Goal: Task Accomplishment & Management: Manage account settings

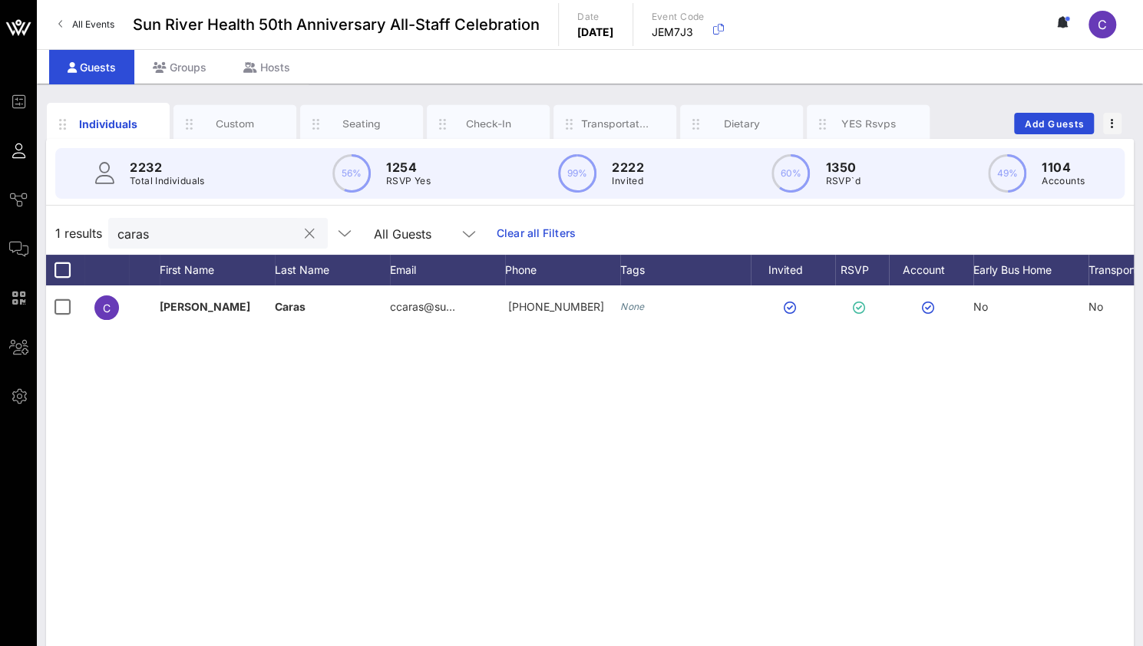
scroll to position [0, 108]
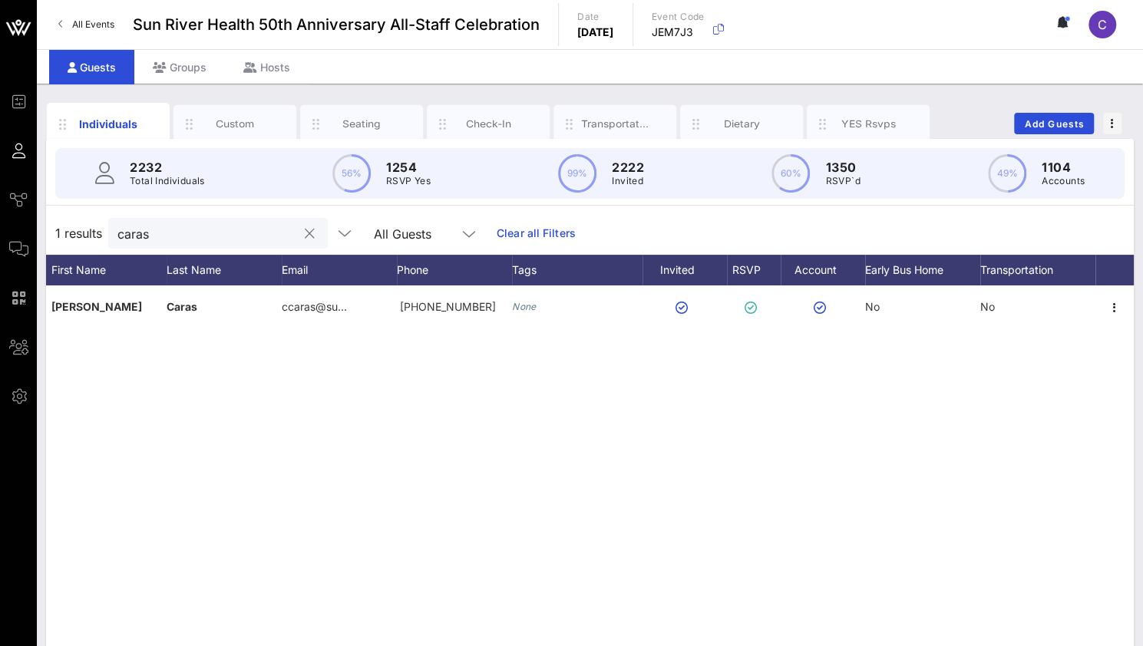
click at [305, 233] on button "clear icon" at bounding box center [310, 233] width 10 height 15
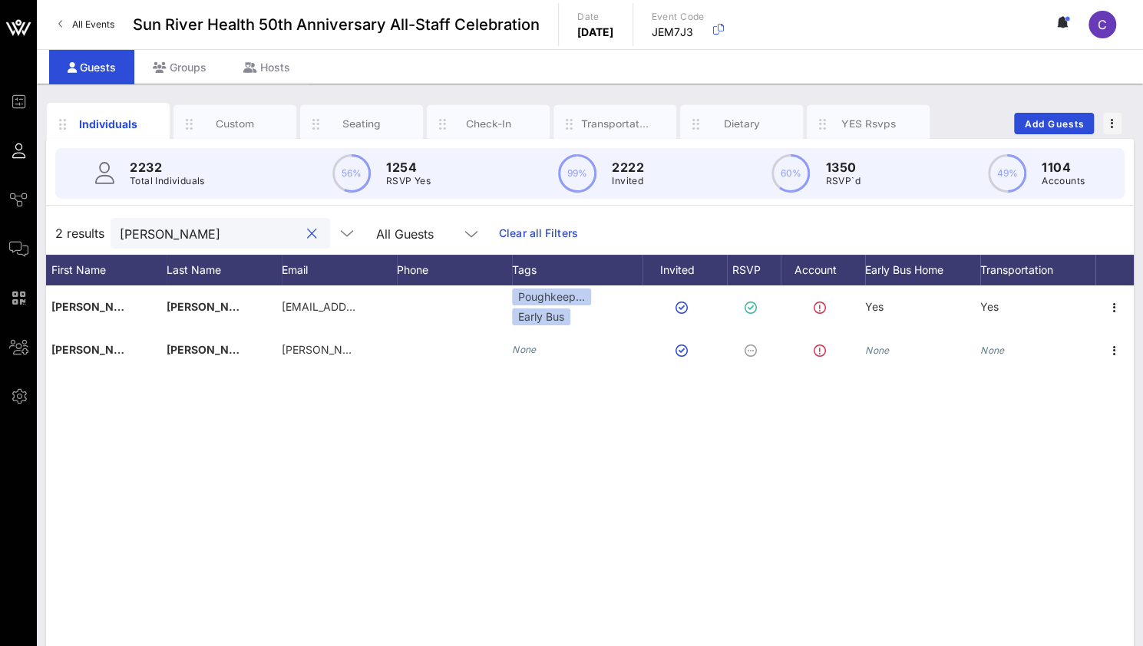
drag, startPoint x: 200, startPoint y: 228, endPoint x: 68, endPoint y: 226, distance: 132.8
click at [68, 226] on div "2 results [PERSON_NAME] All Guests Clear all Filters" at bounding box center [590, 233] width 1088 height 43
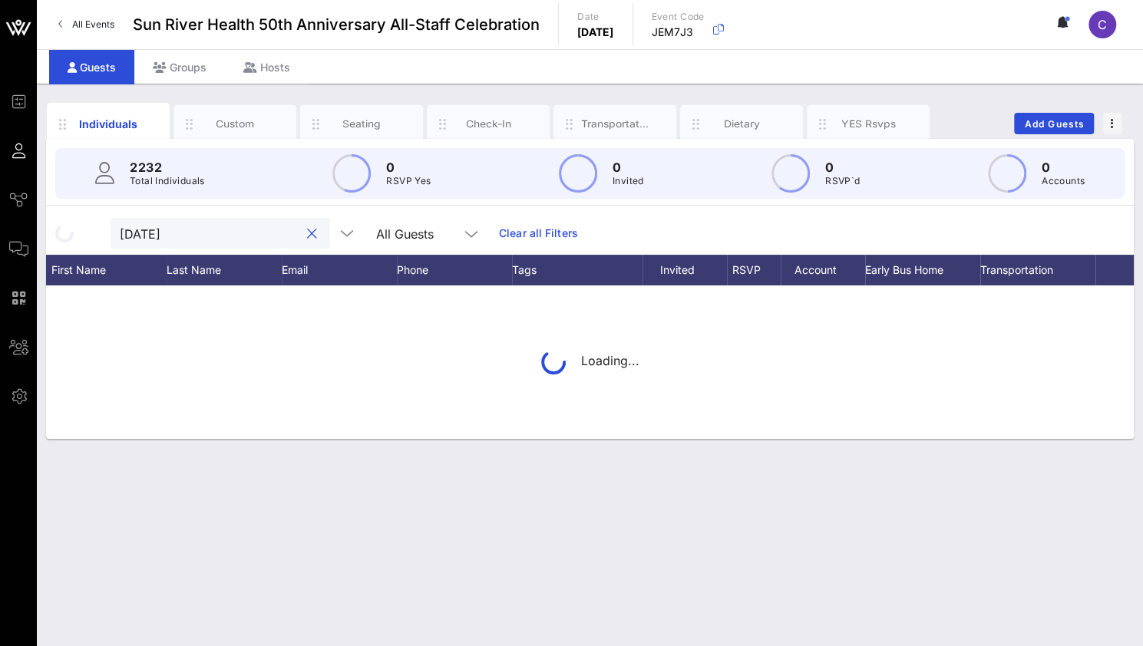
type input "[DATE]"
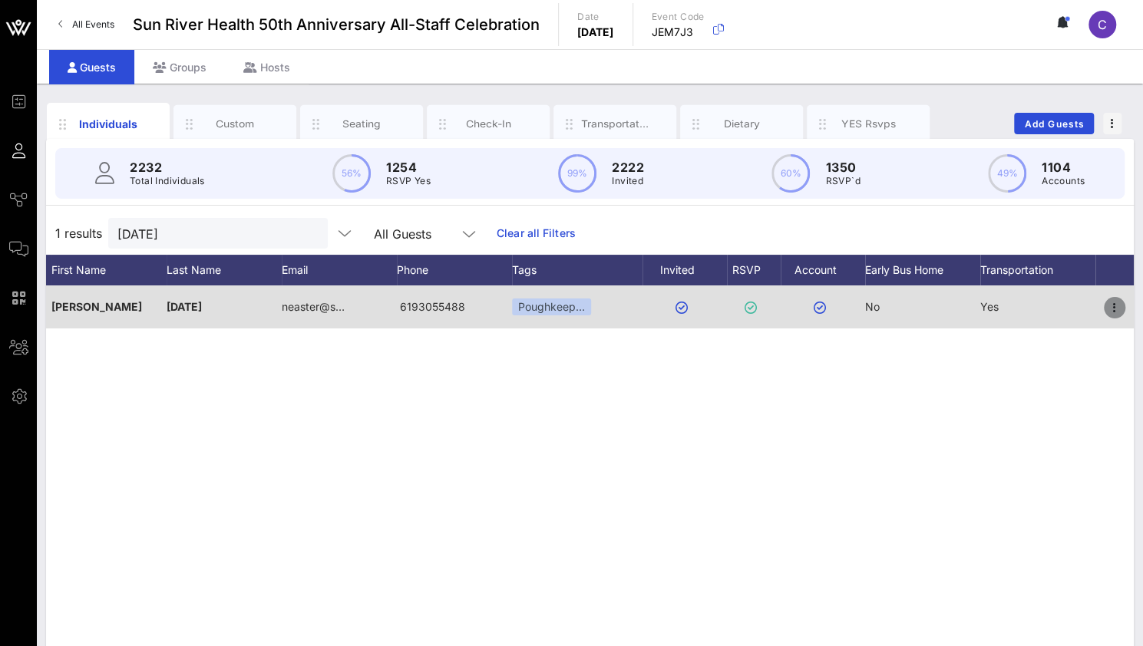
click at [1116, 309] on icon "button" at bounding box center [1114, 308] width 18 height 18
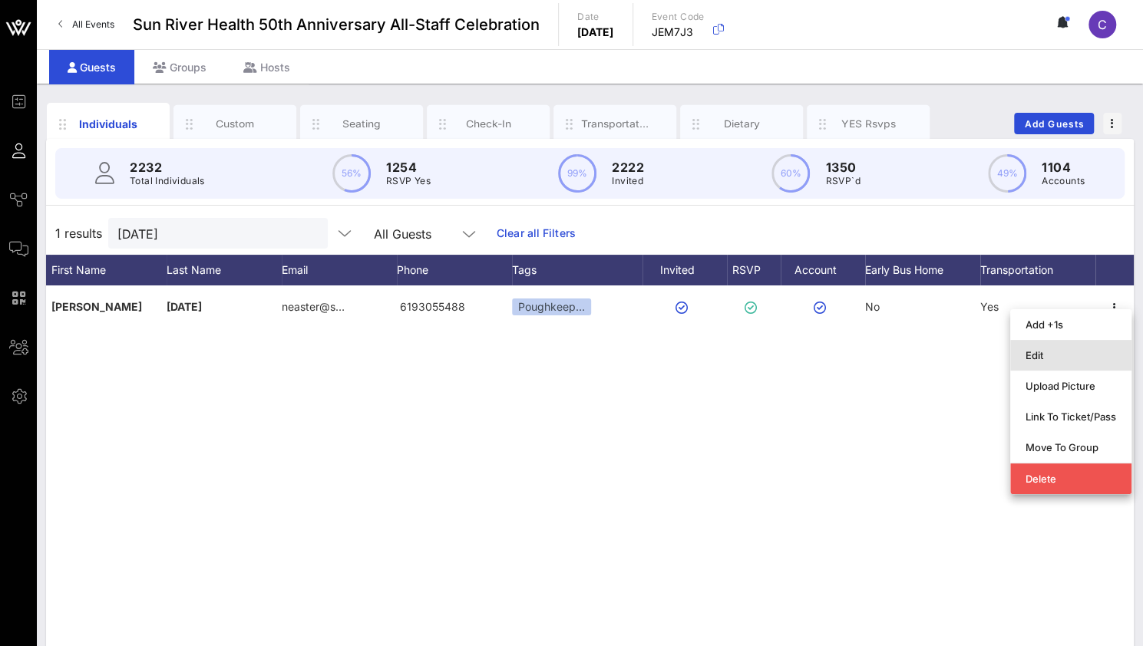
click at [1067, 354] on div "Edit" at bounding box center [1070, 355] width 91 height 12
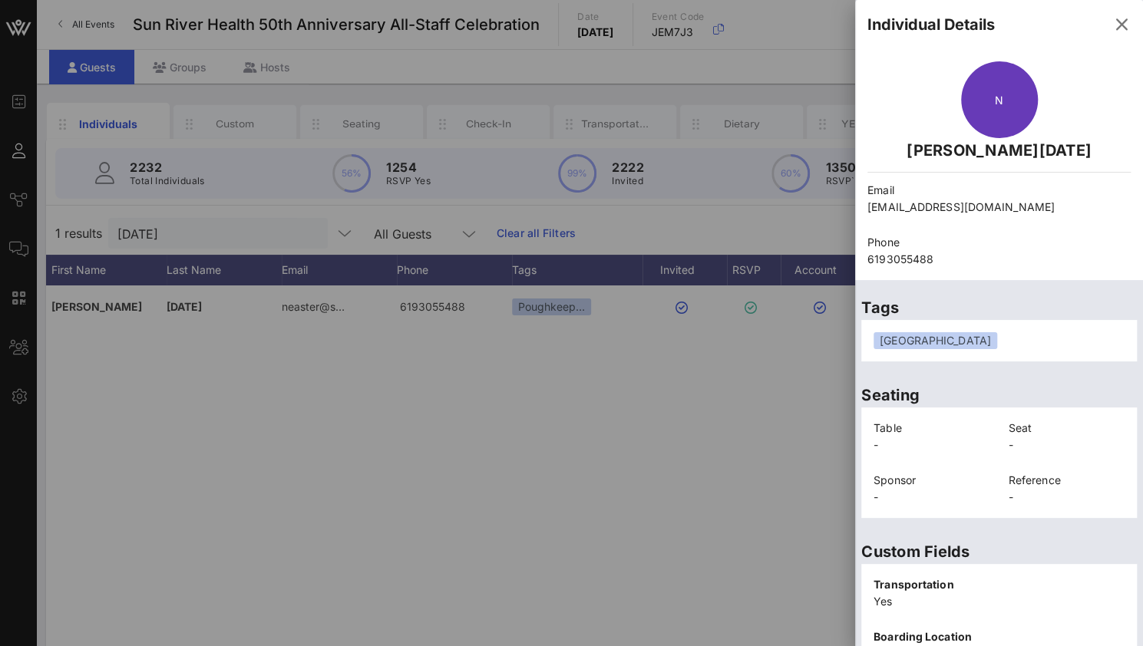
scroll to position [355, 0]
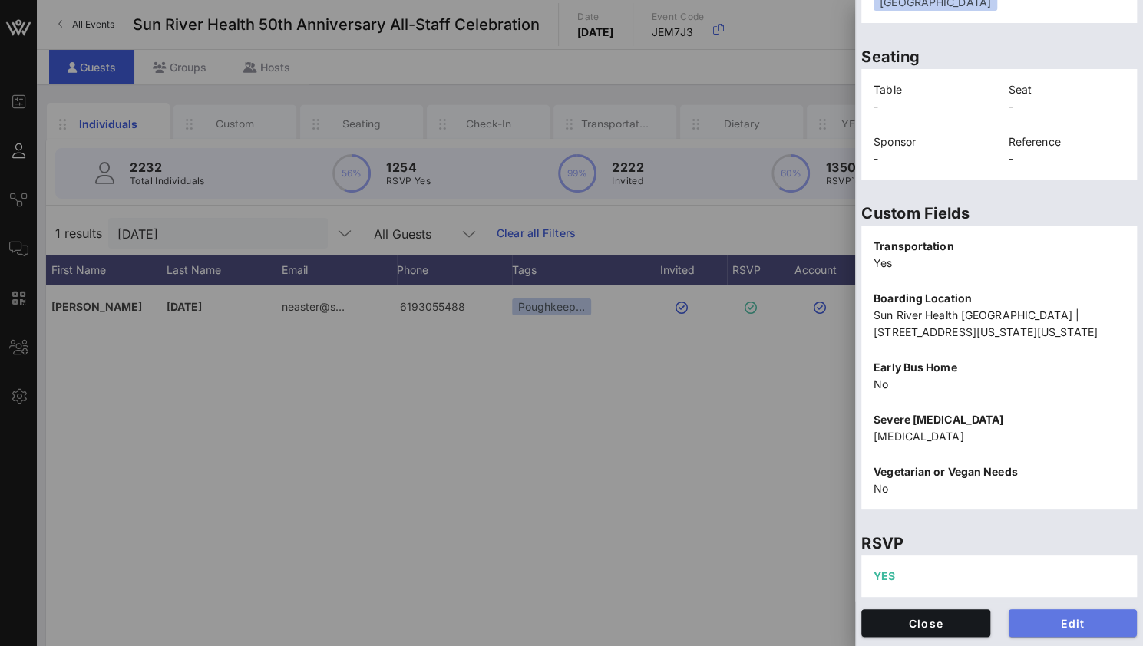
click at [1038, 618] on span "Edit" at bounding box center [1073, 623] width 104 height 13
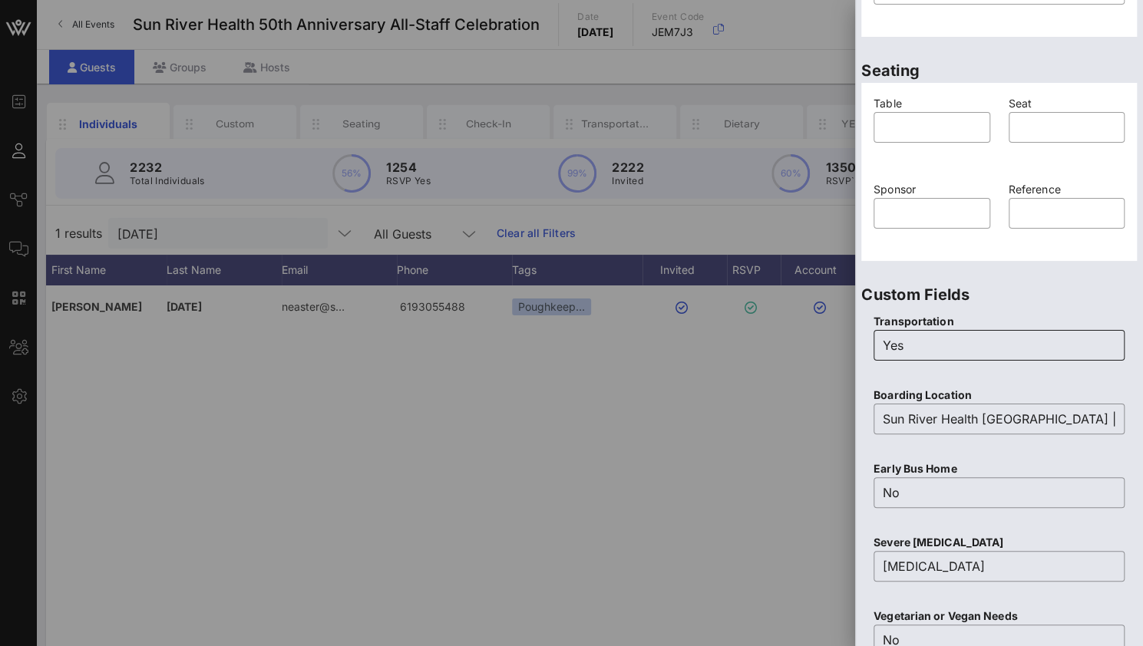
click at [923, 342] on input "Yes" at bounding box center [999, 345] width 233 height 25
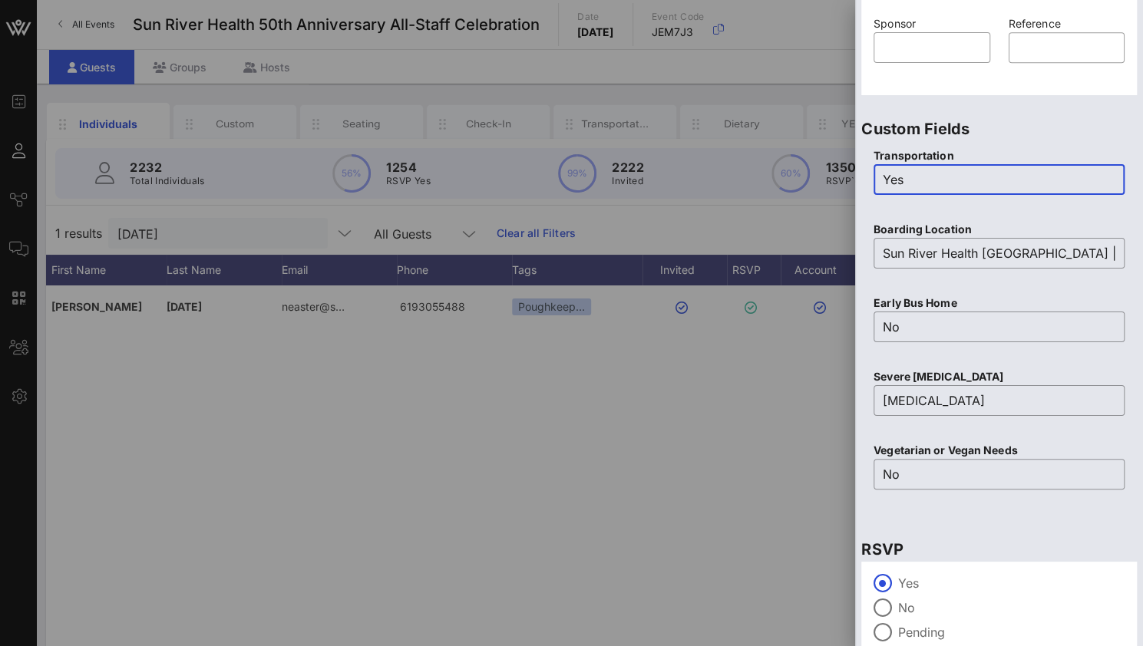
scroll to position [594, 0]
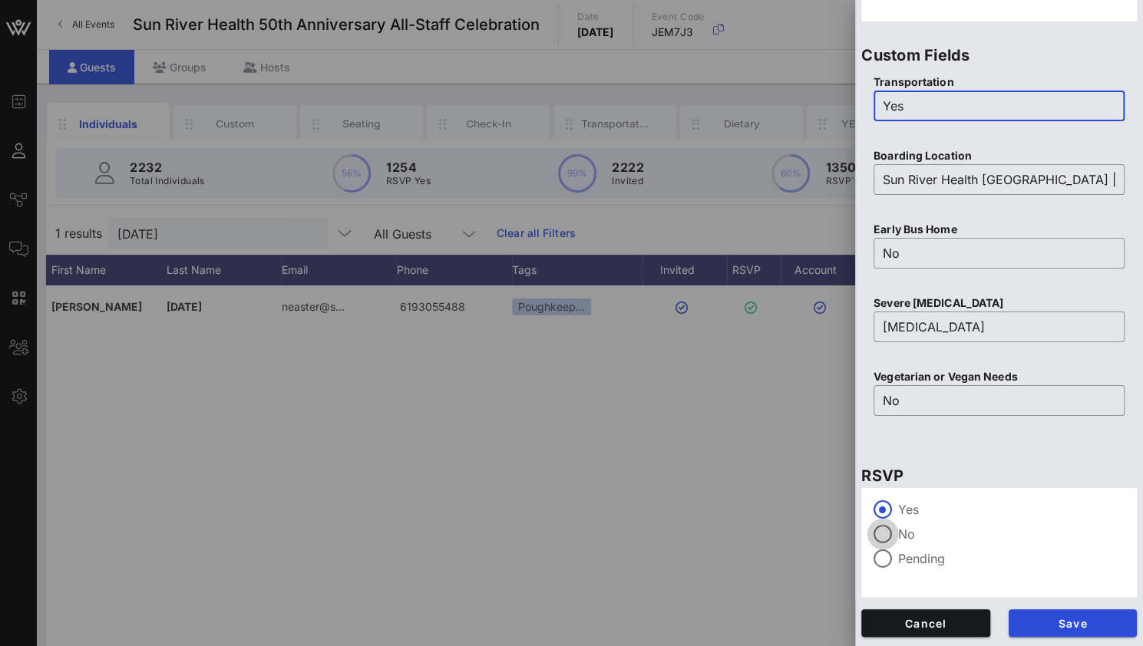
click at [883, 540] on div at bounding box center [883, 534] width 26 height 26
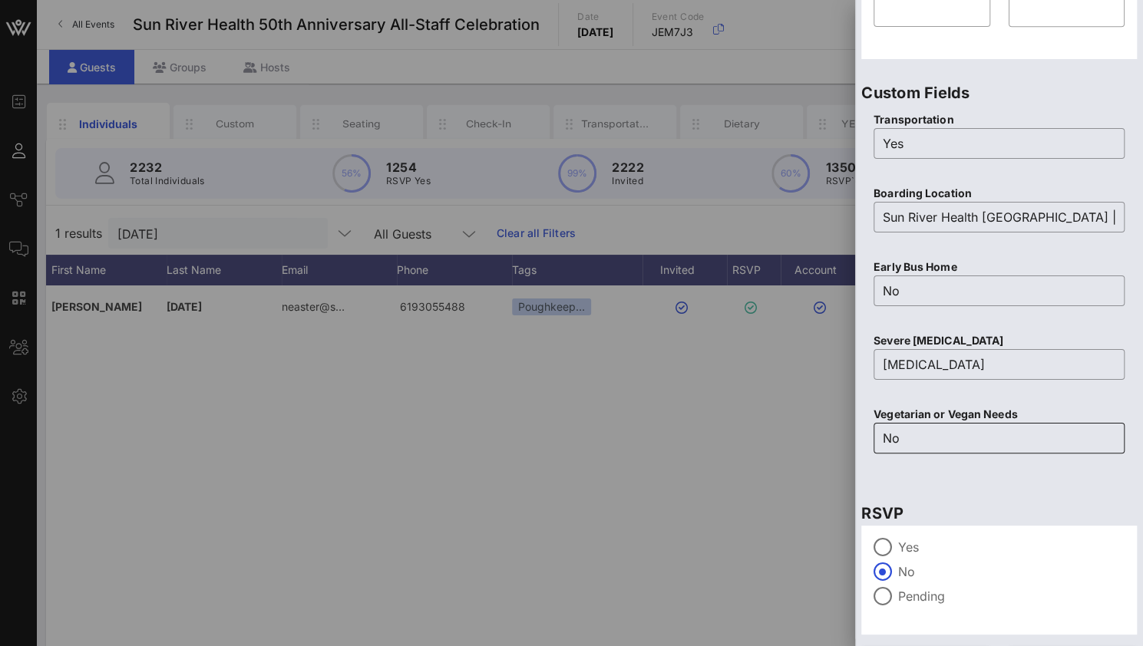
scroll to position [557, 0]
drag, startPoint x: 913, startPoint y: 148, endPoint x: 854, endPoint y: 147, distance: 58.4
click at [855, 147] on aside "Individual Details First Name ​ [PERSON_NAME] Last Name ​ [DATE] Email ​ [EMAIL…" at bounding box center [999, 323] width 288 height 646
click at [1021, 487] on div "RSVP Yes No Pending" at bounding box center [999, 562] width 288 height 155
click at [907, 145] on input "NO" at bounding box center [999, 142] width 233 height 25
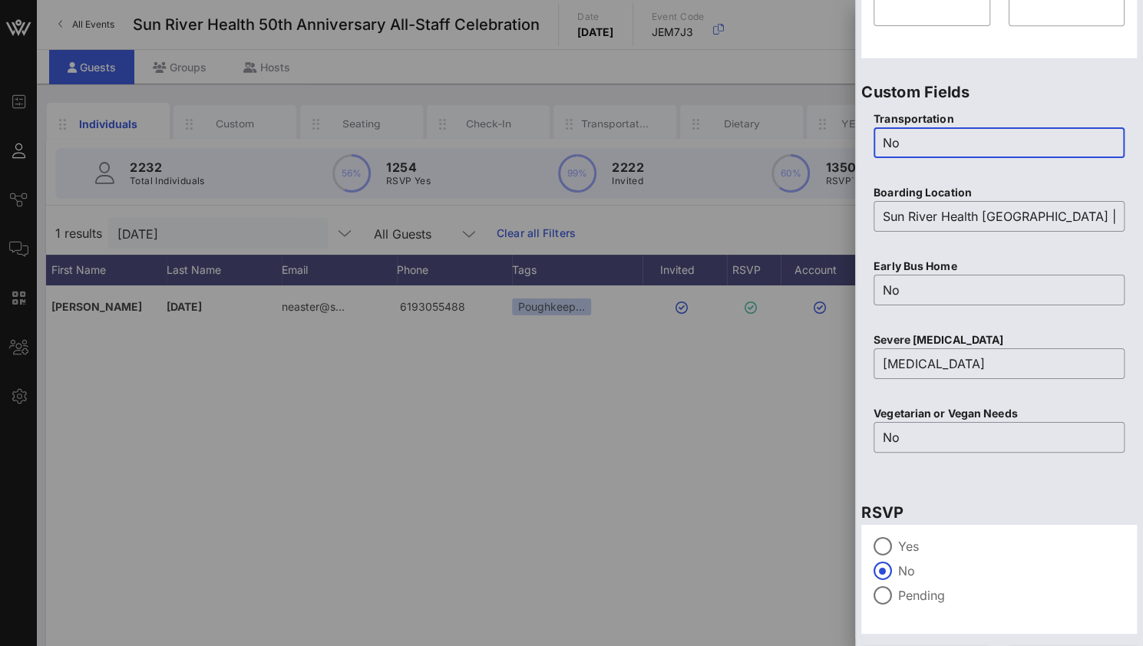
type input "No"
click at [981, 500] on p "RSVP" at bounding box center [999, 512] width 276 height 25
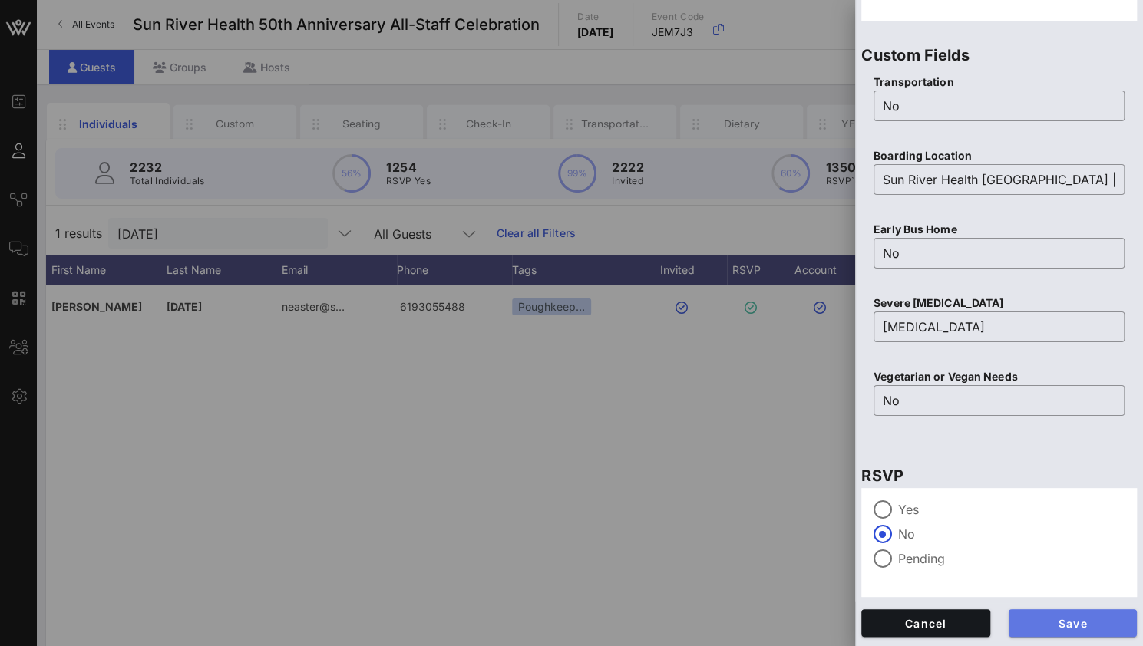
click at [1044, 621] on span "Save" at bounding box center [1073, 623] width 104 height 13
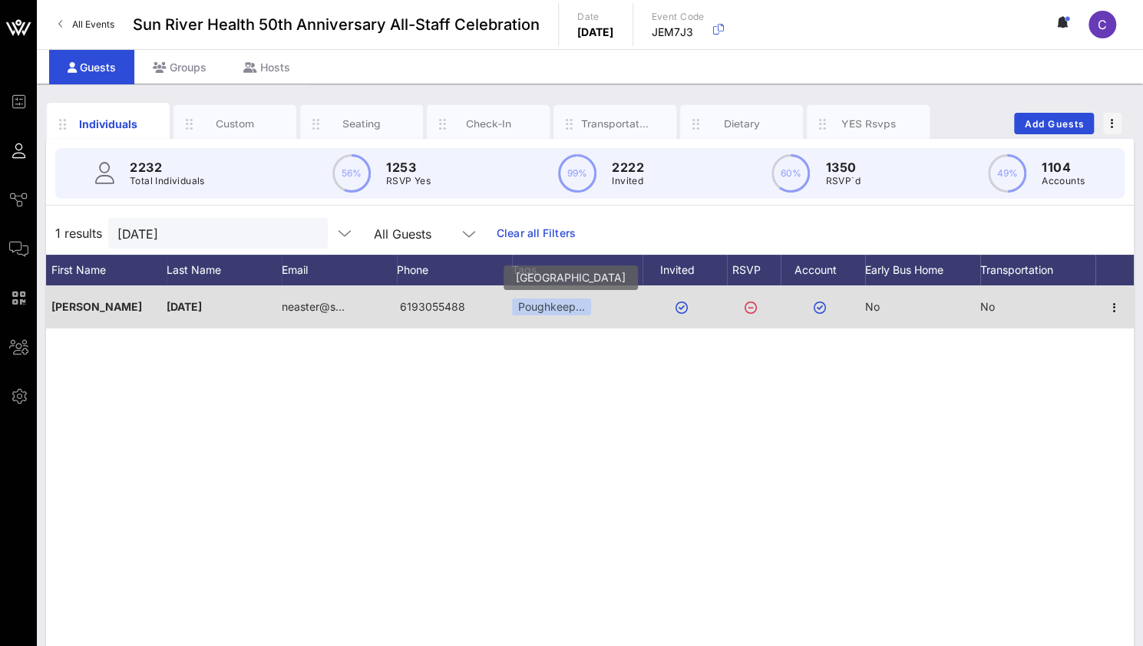
click at [560, 306] on div "Poughkeep…" at bounding box center [551, 307] width 79 height 17
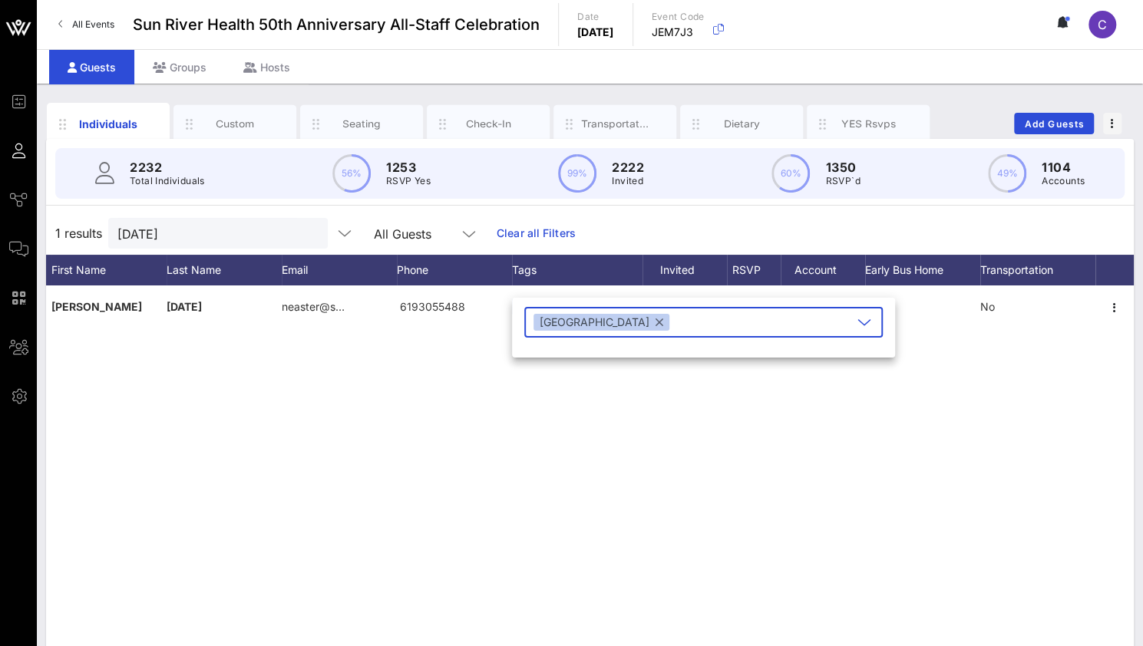
click at [655, 322] on button "button" at bounding box center [659, 322] width 8 height 17
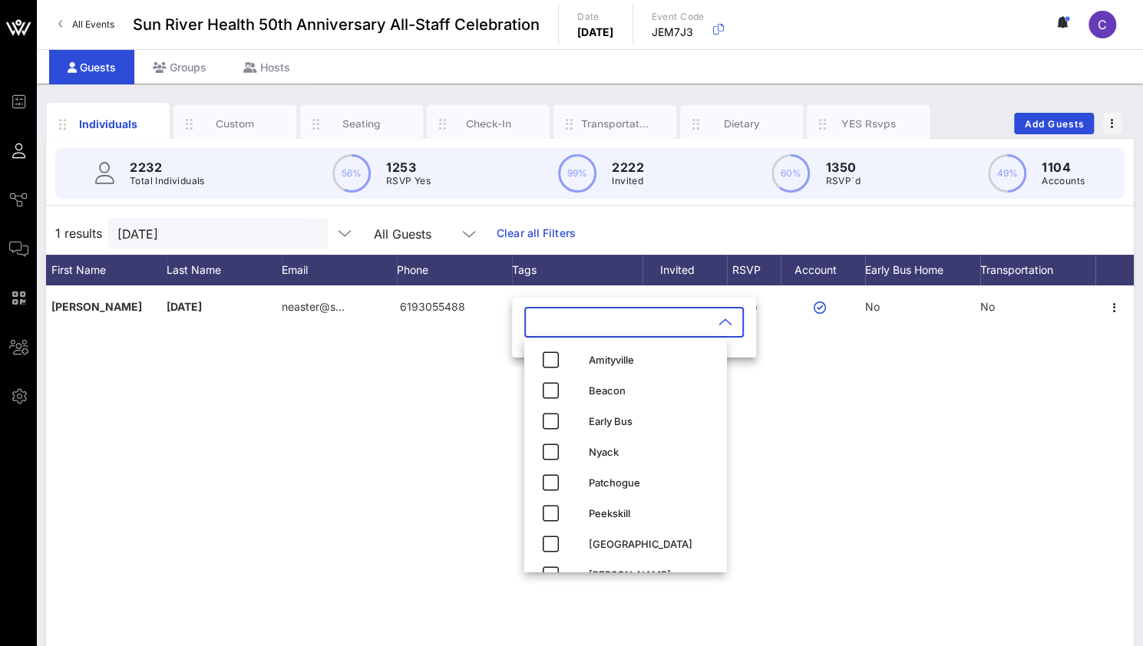
click at [789, 390] on div "N [PERSON_NAME][DATE] neaster@s… 6193055488 Poughkeep… No No" at bounding box center [590, 516] width 1088 height 461
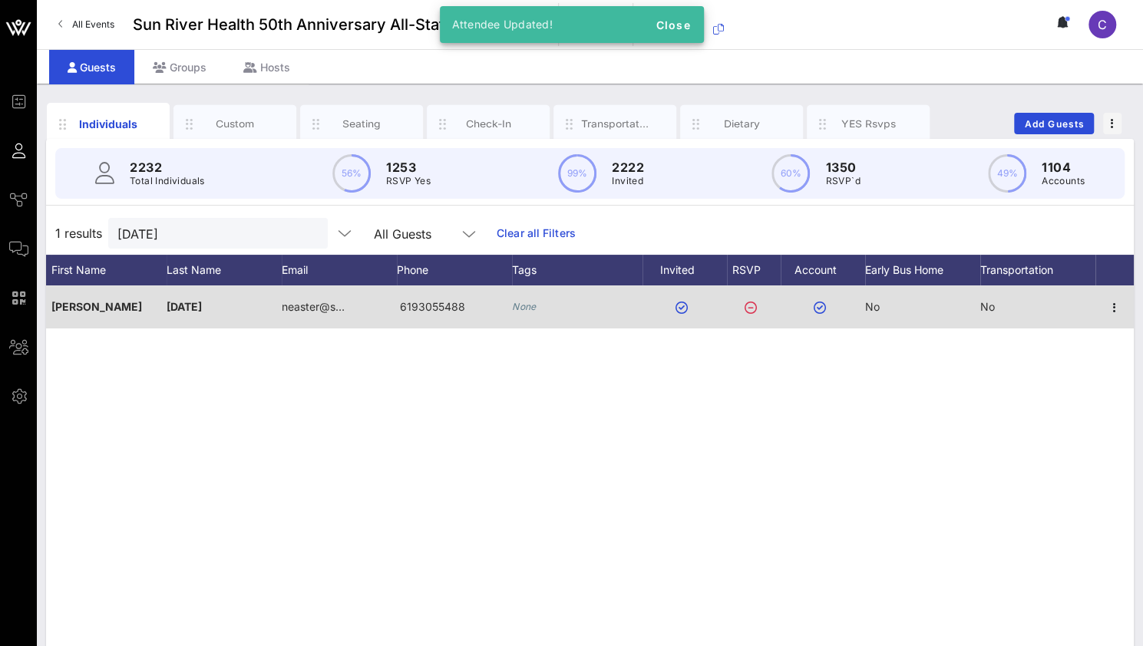
click at [596, 309] on div "None" at bounding box center [577, 307] width 130 height 43
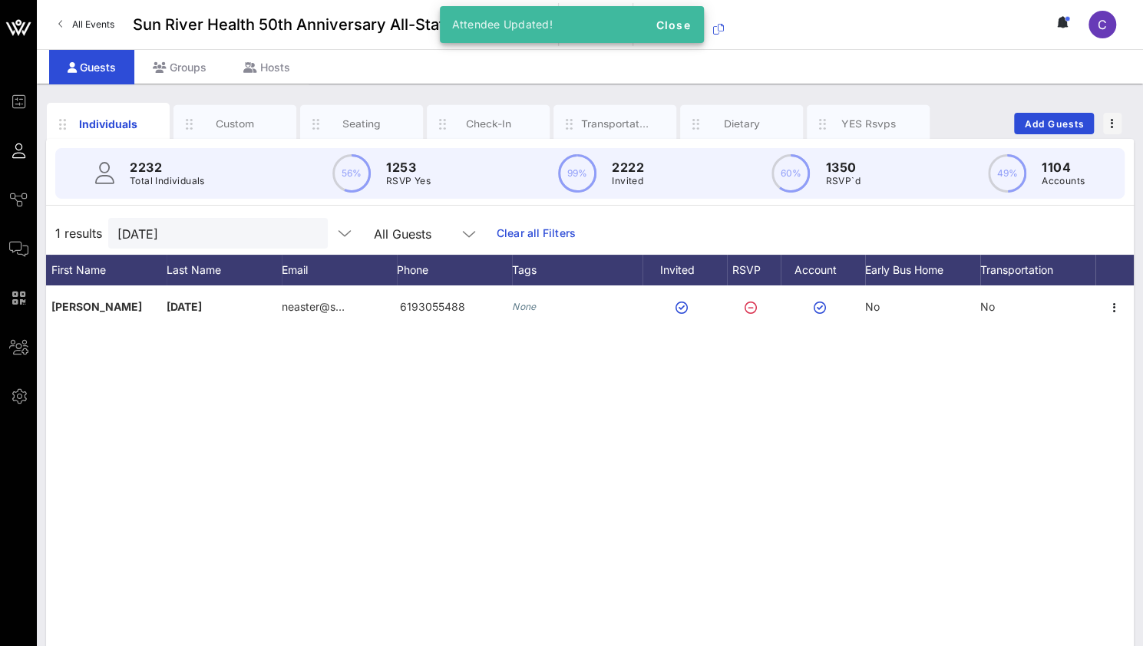
click at [491, 442] on div "N [PERSON_NAME][DATE] neaster@s… 6193055488 None No No" at bounding box center [590, 516] width 1088 height 461
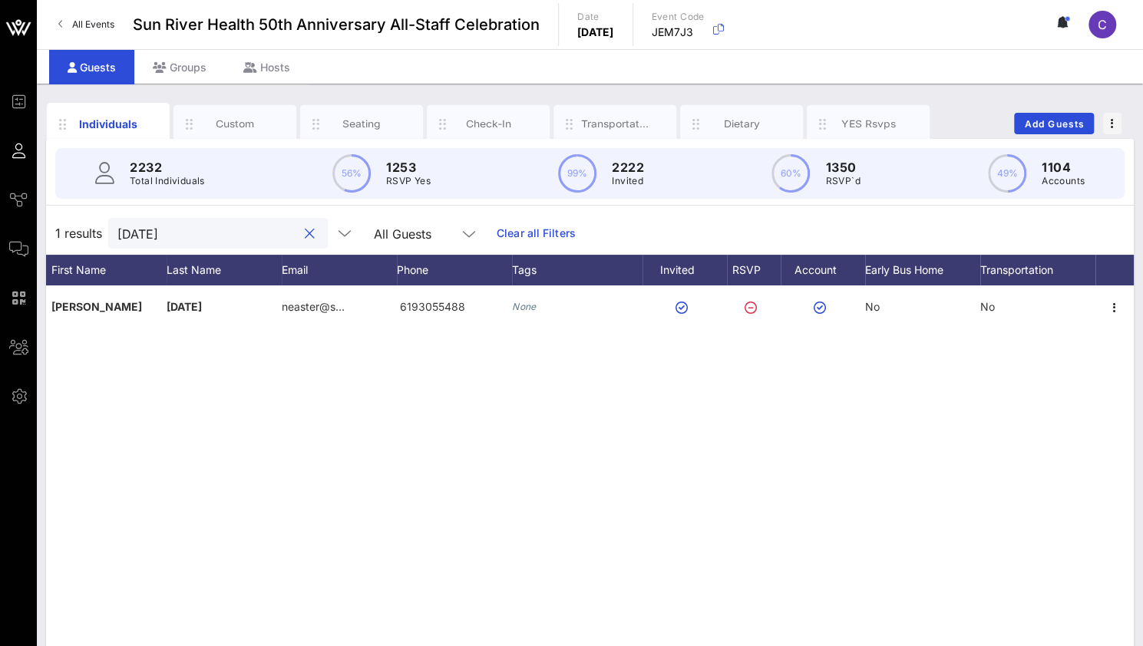
click at [207, 237] on input "[DATE]" at bounding box center [207, 233] width 180 height 20
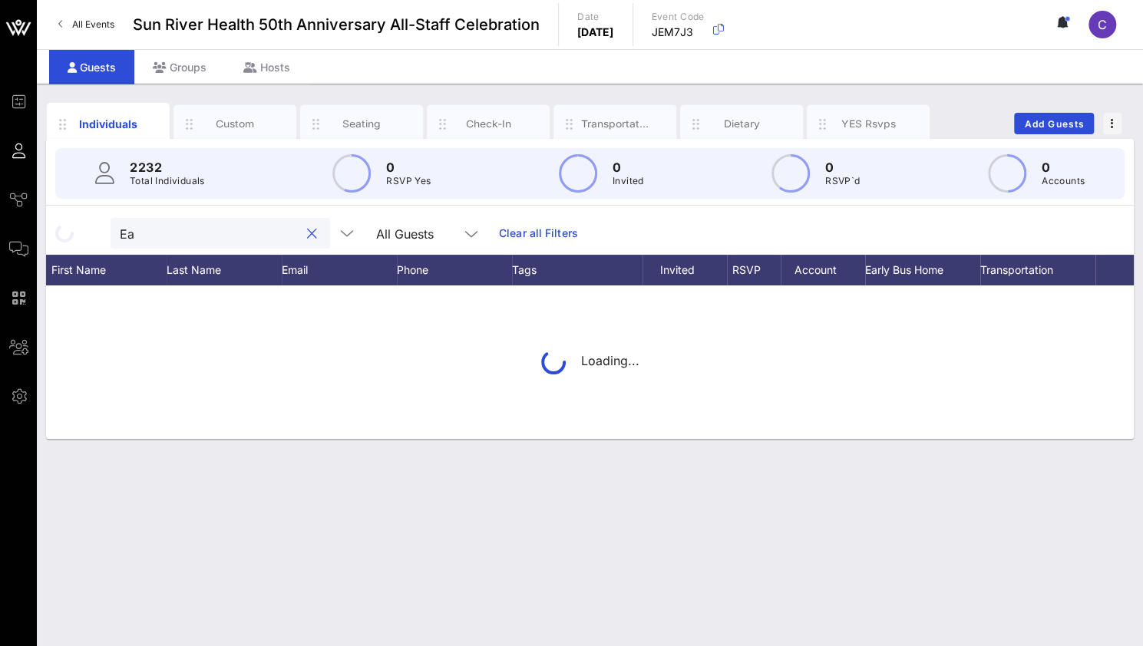
type input "E"
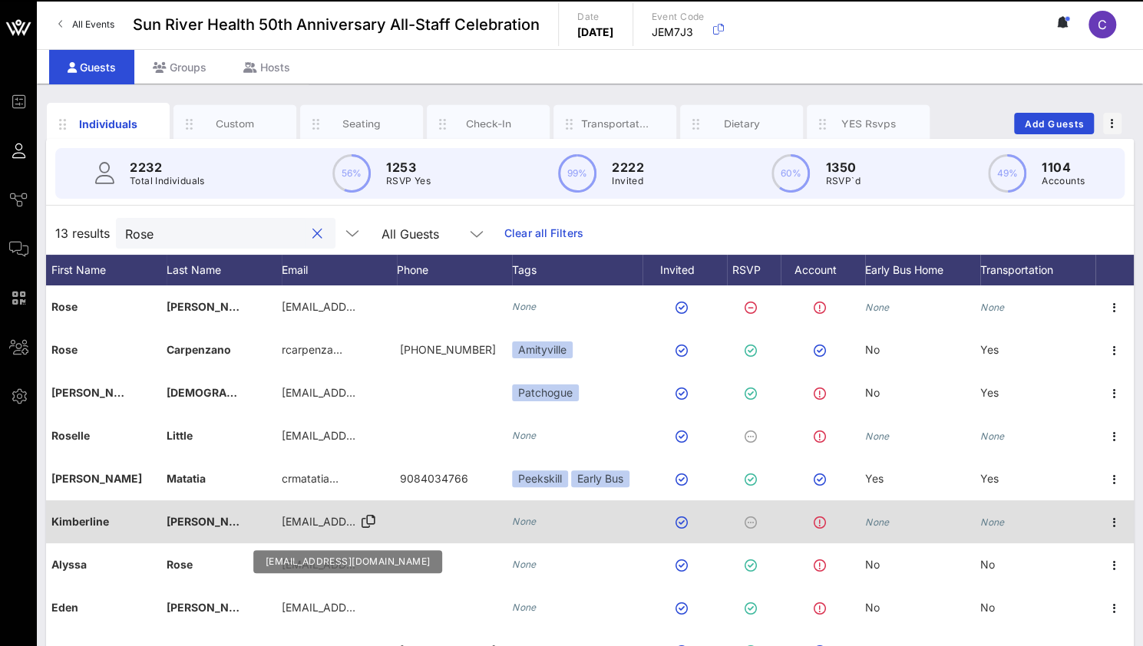
scroll to position [110, 108]
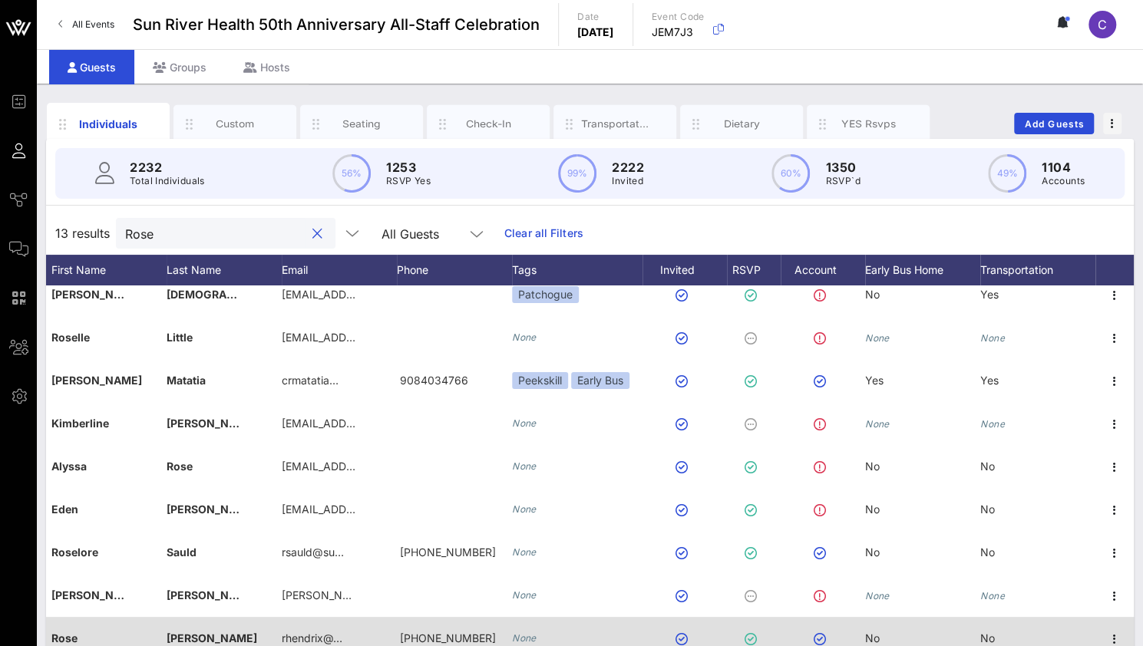
click at [183, 632] on span "[PERSON_NAME]" at bounding box center [212, 638] width 91 height 13
click at [1114, 630] on icon "button" at bounding box center [1114, 639] width 18 height 18
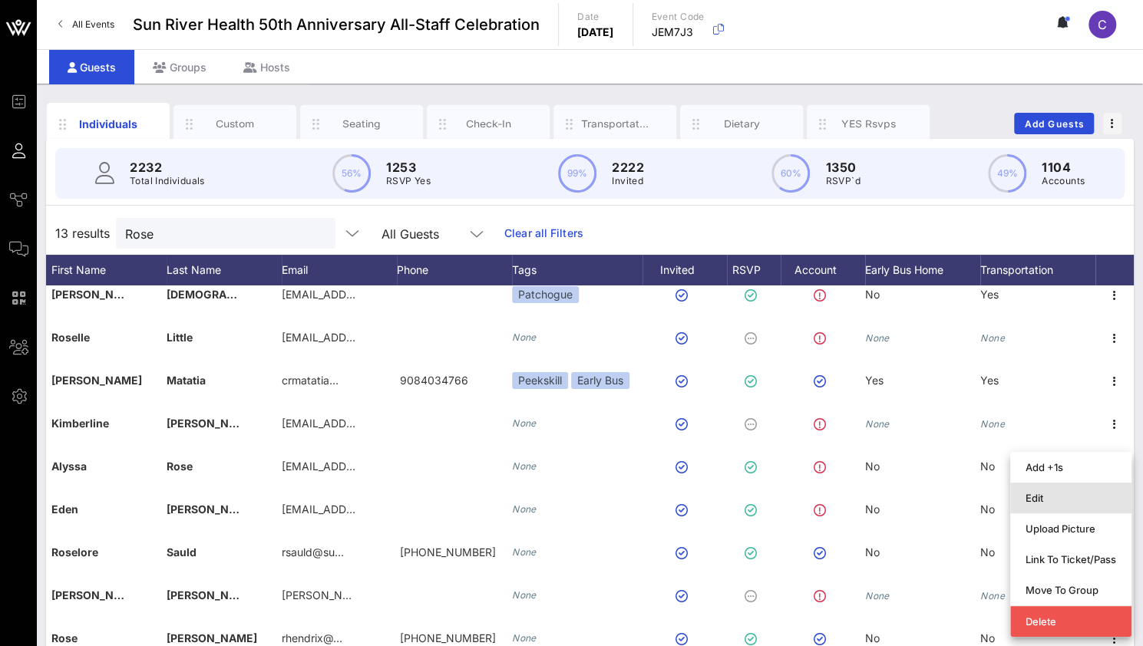
click at [1061, 501] on div "Edit" at bounding box center [1070, 498] width 91 height 12
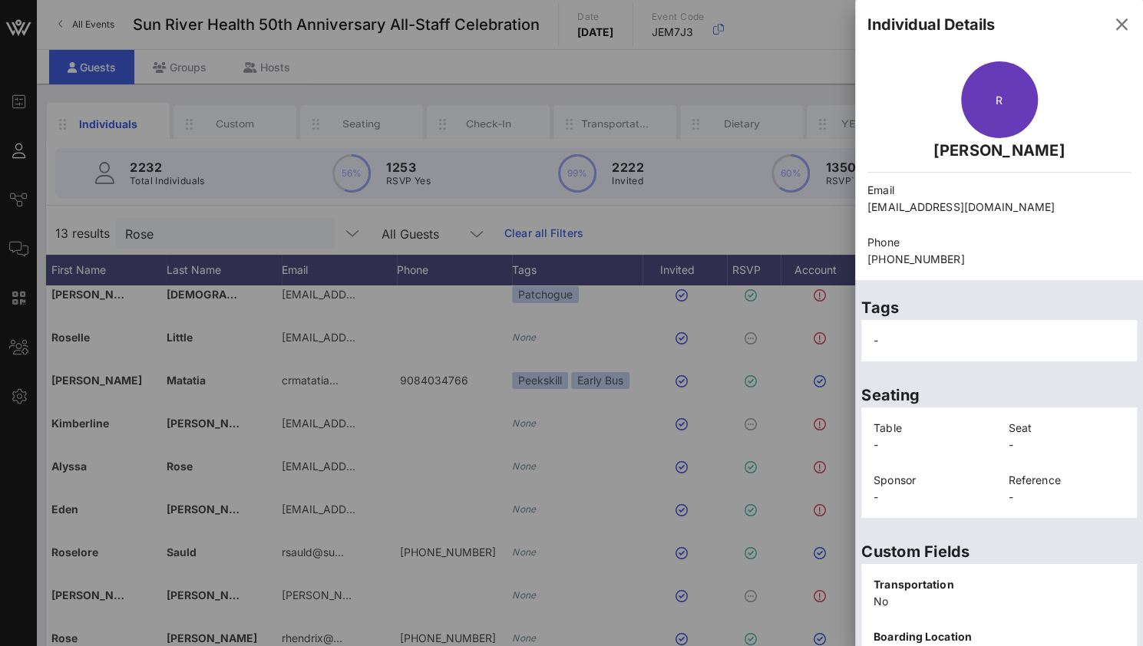
scroll to position [321, 0]
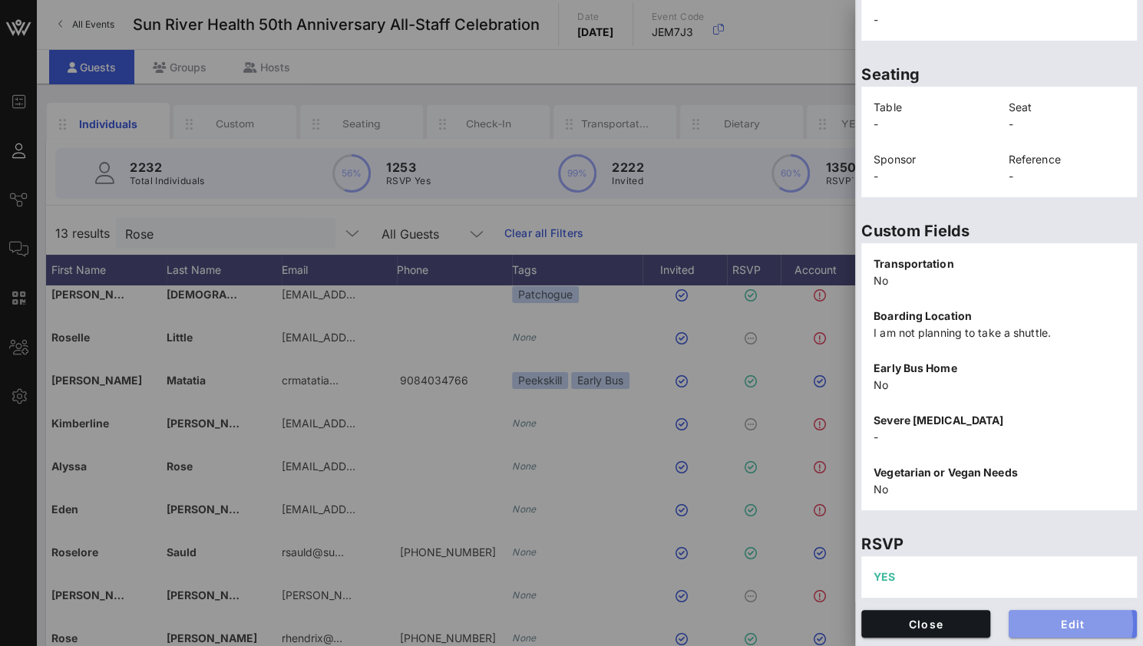
click at [1079, 632] on button "Edit" at bounding box center [1073, 624] width 129 height 28
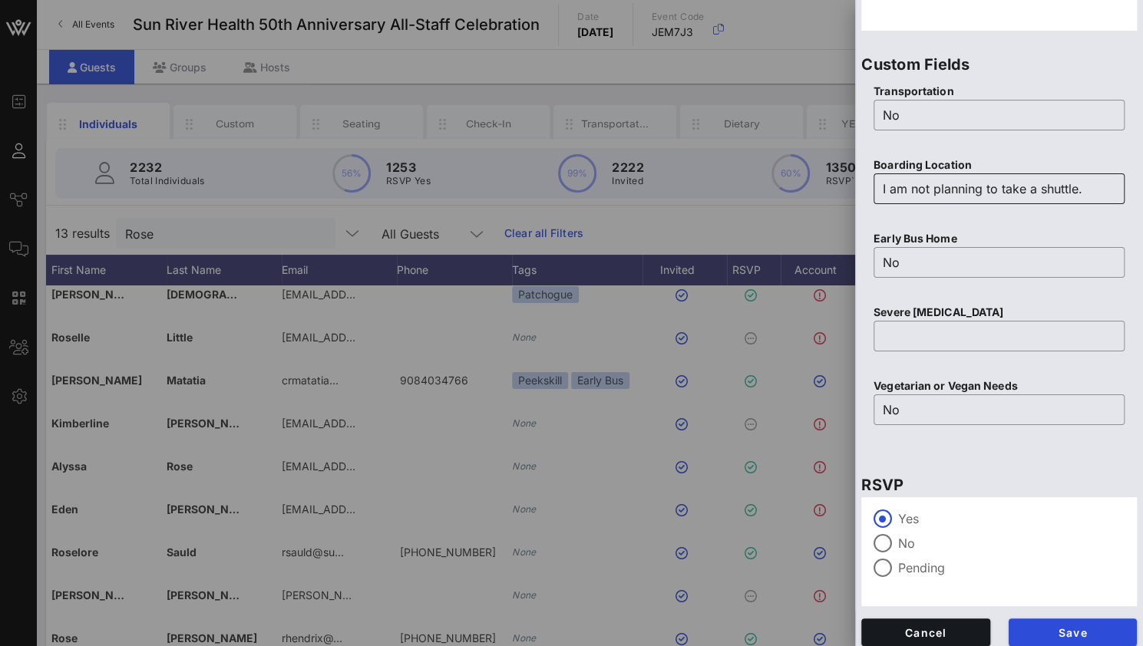
scroll to position [586, 0]
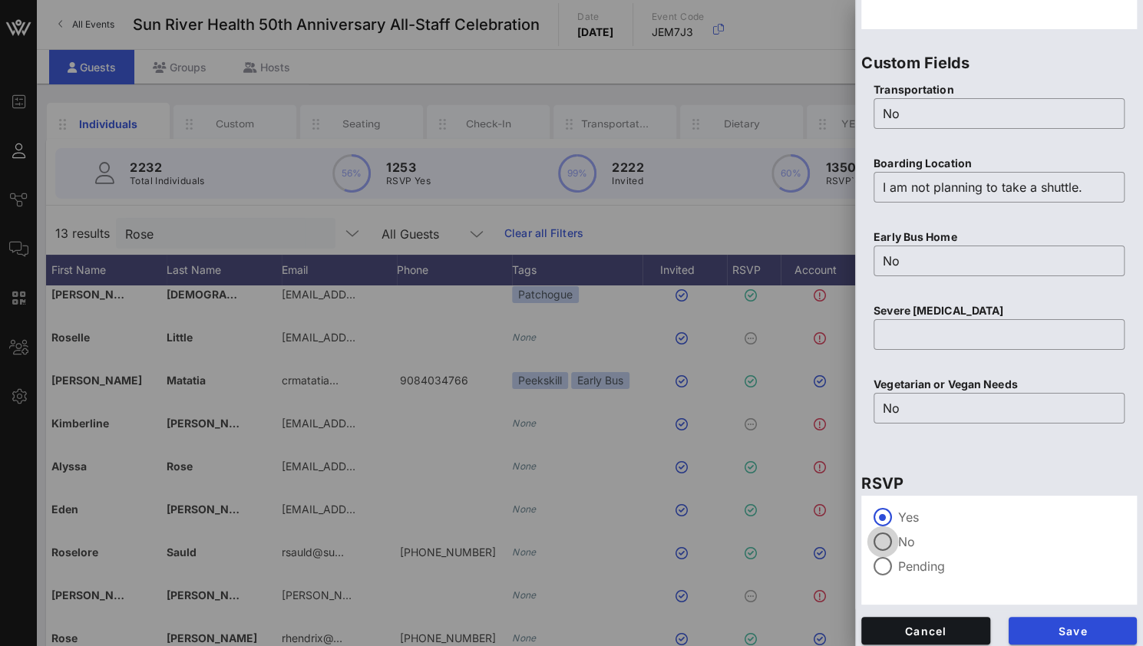
click at [889, 546] on div at bounding box center [883, 542] width 26 height 26
click at [1045, 629] on span "Save" at bounding box center [1073, 631] width 104 height 13
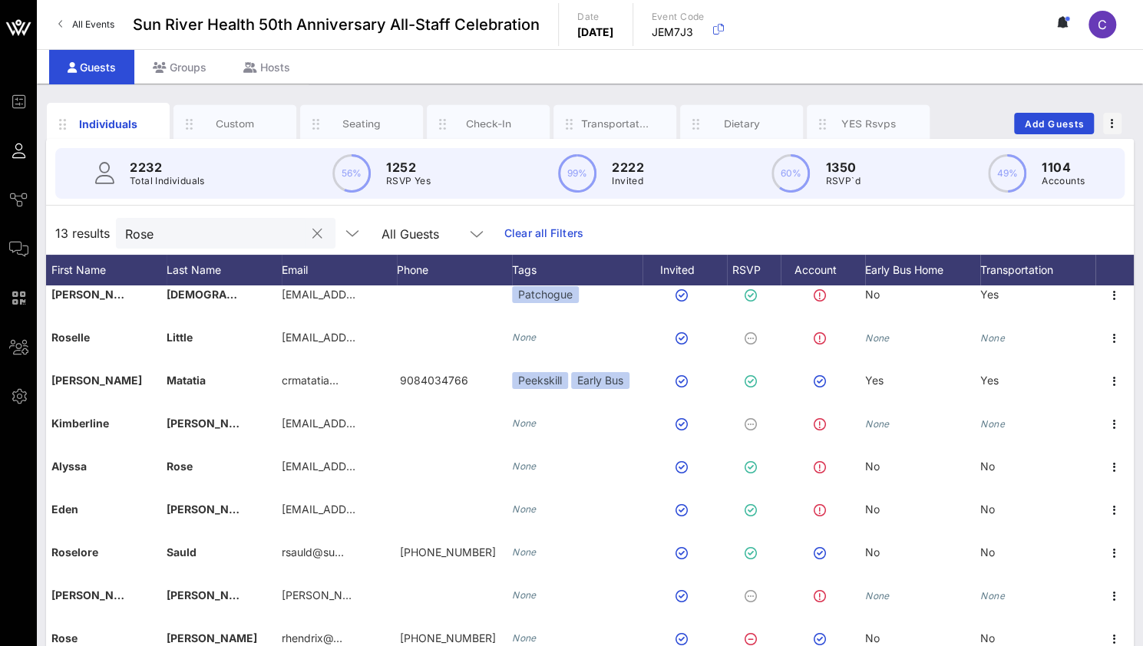
click at [167, 232] on input "Rose" at bounding box center [215, 233] width 180 height 20
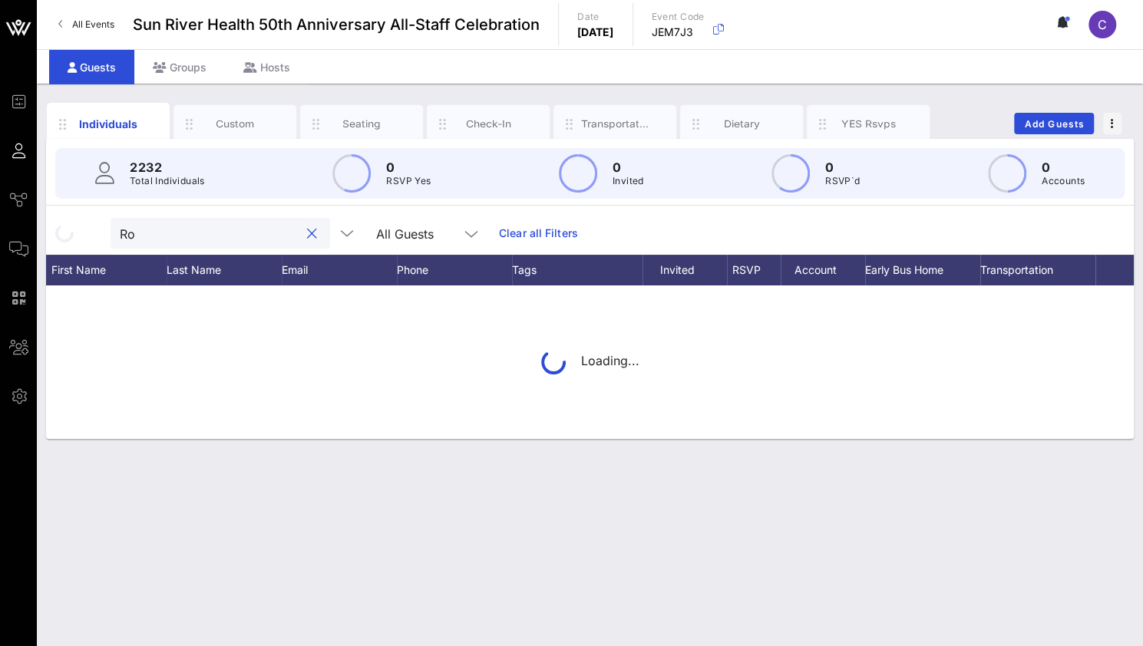
type input "R"
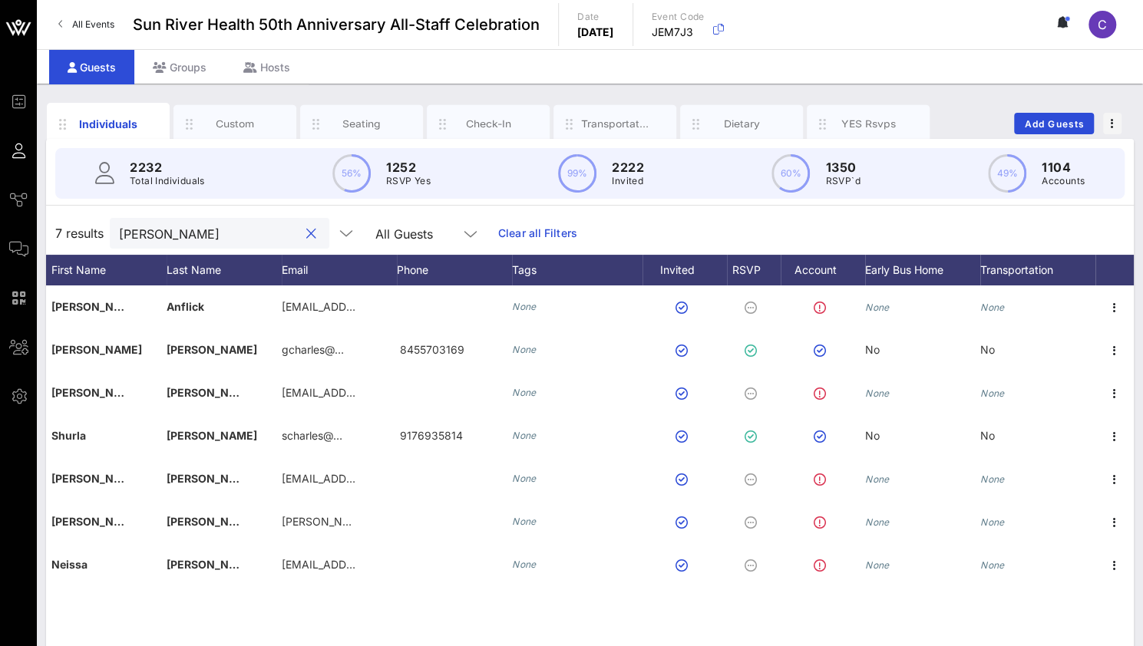
scroll to position [0, 108]
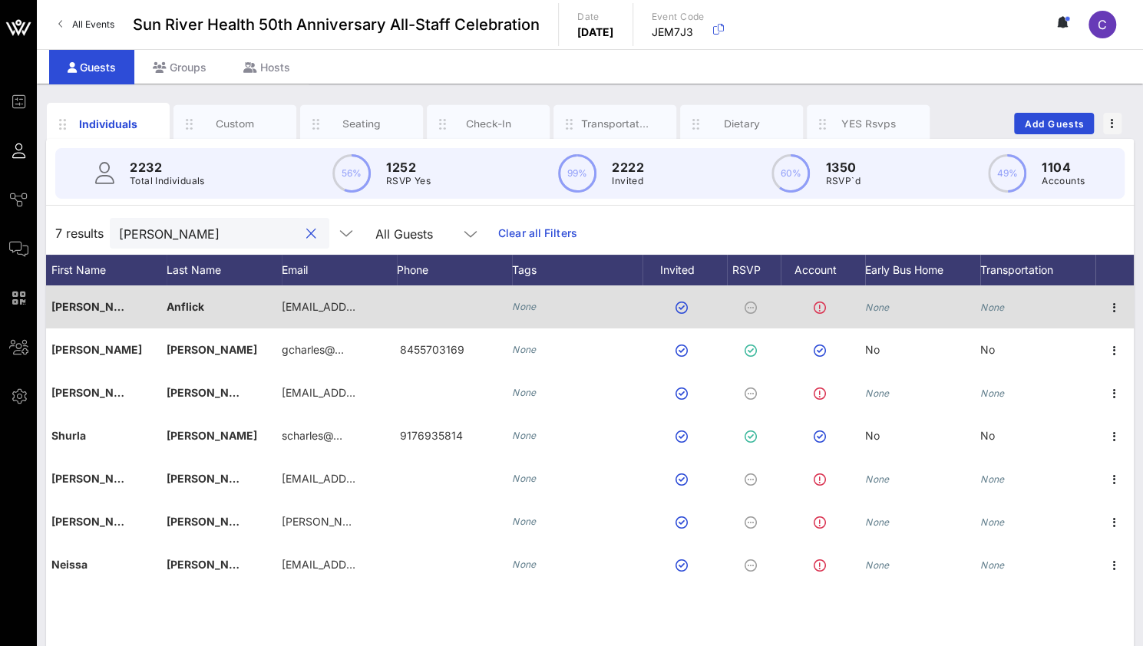
click at [193, 313] on div "Anflick" at bounding box center [186, 307] width 38 height 43
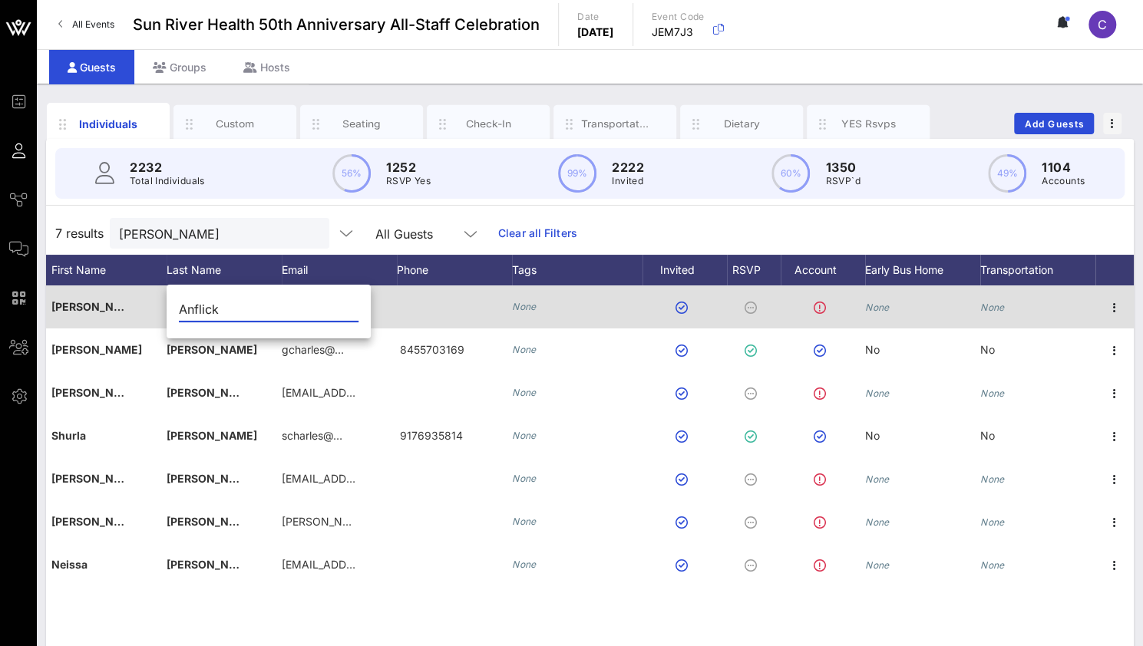
click at [140, 309] on div "[PERSON_NAME]" at bounding box center [108, 316] width 115 height 61
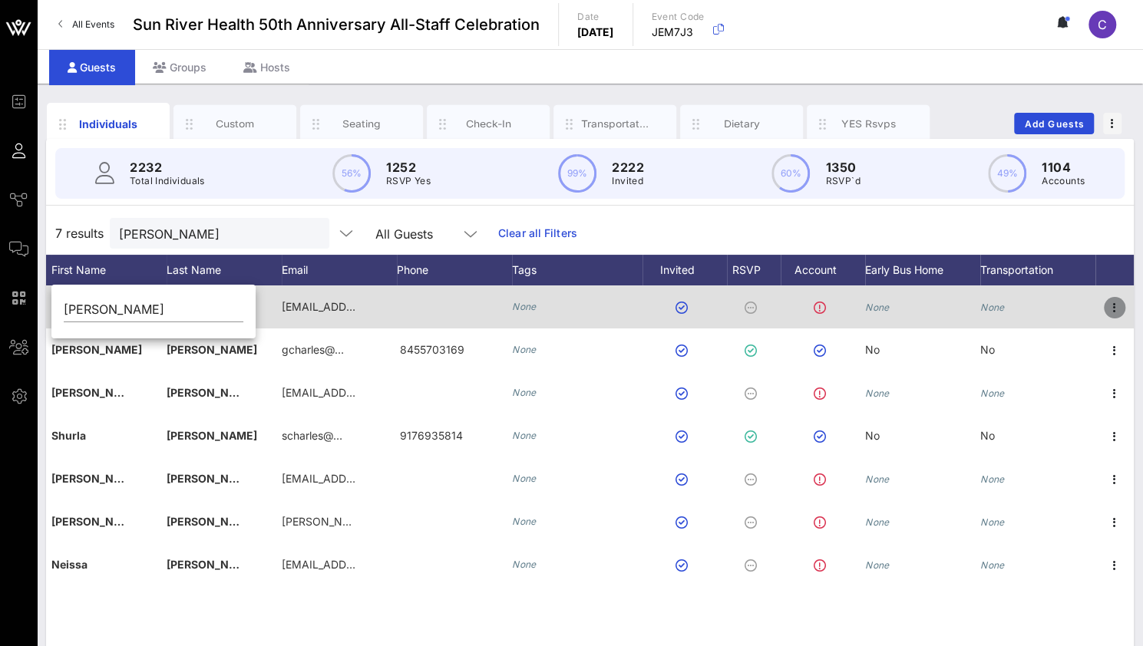
click at [1114, 309] on icon "button" at bounding box center [1114, 308] width 18 height 18
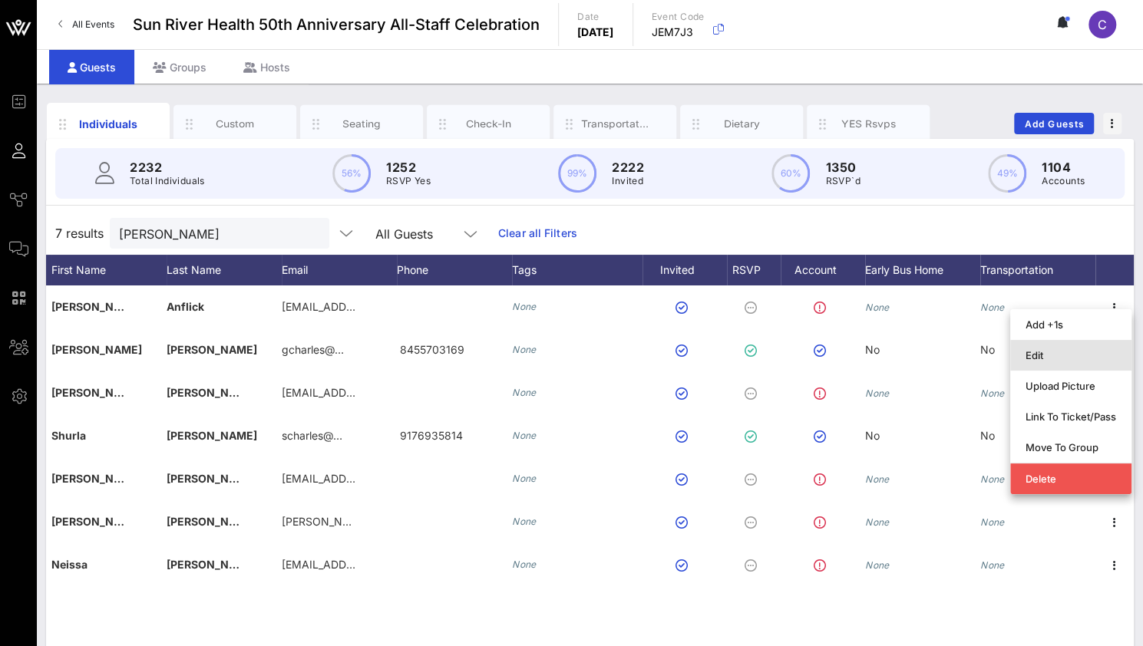
click at [1088, 357] on div "Edit" at bounding box center [1070, 355] width 91 height 12
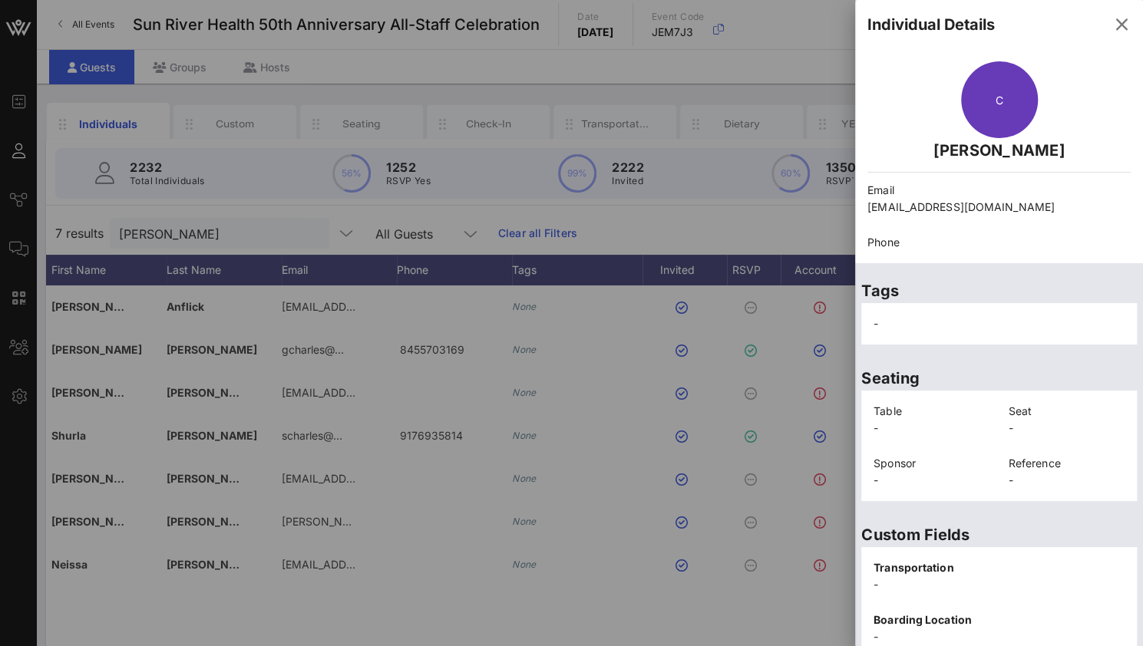
scroll to position [304, 0]
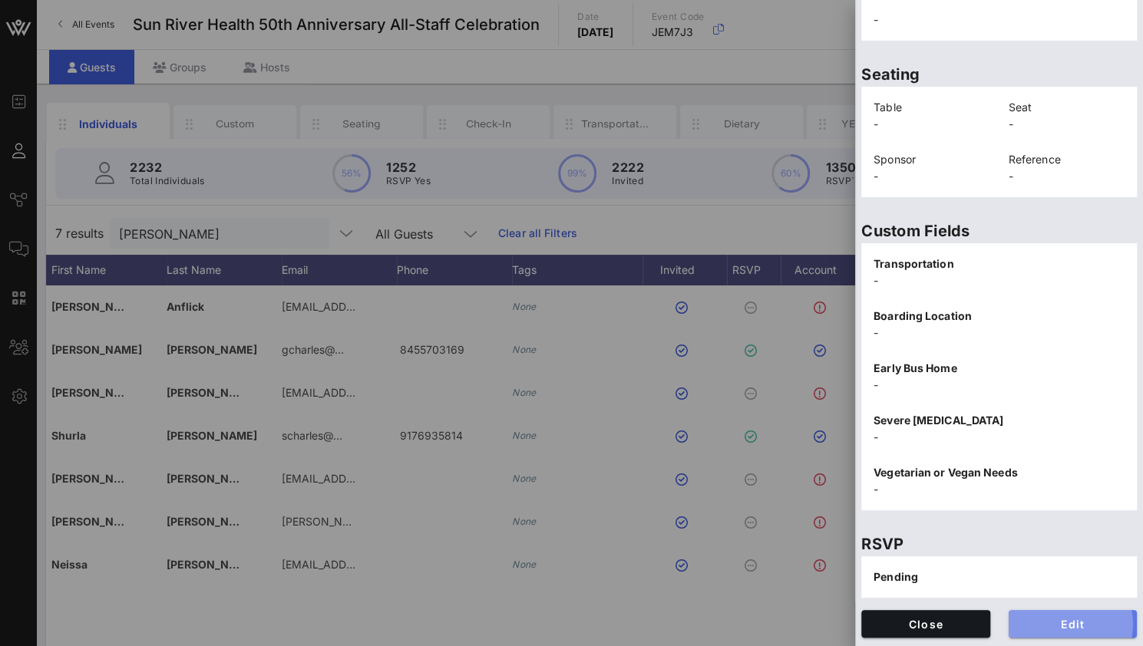
click at [1065, 622] on span "Edit" at bounding box center [1073, 624] width 104 height 13
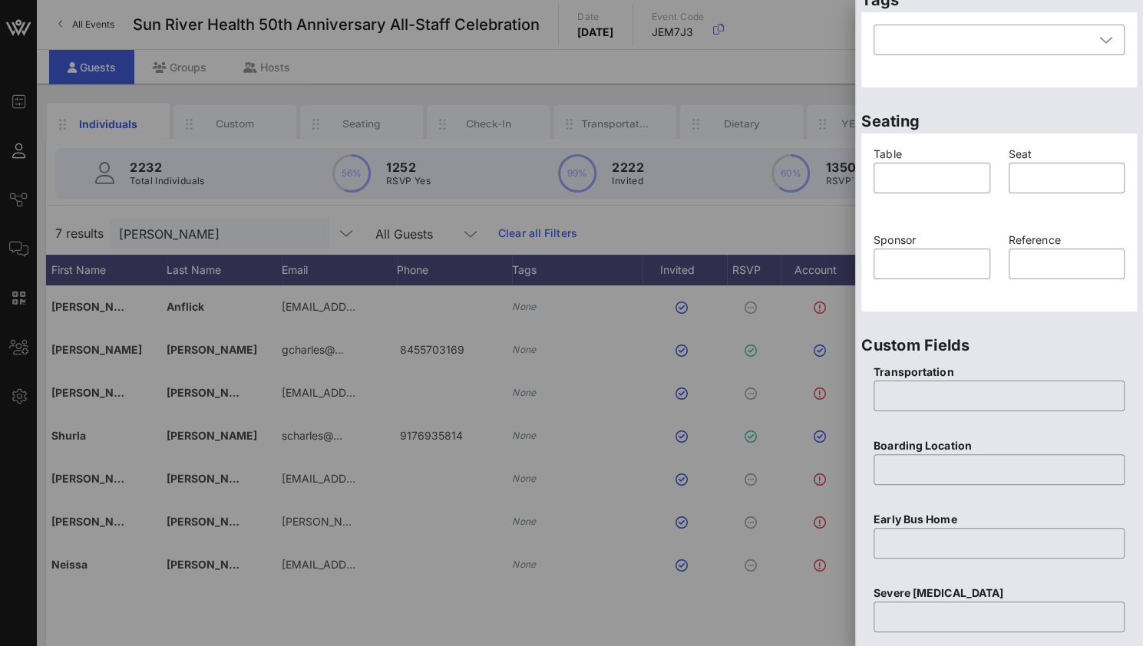
scroll to position [594, 0]
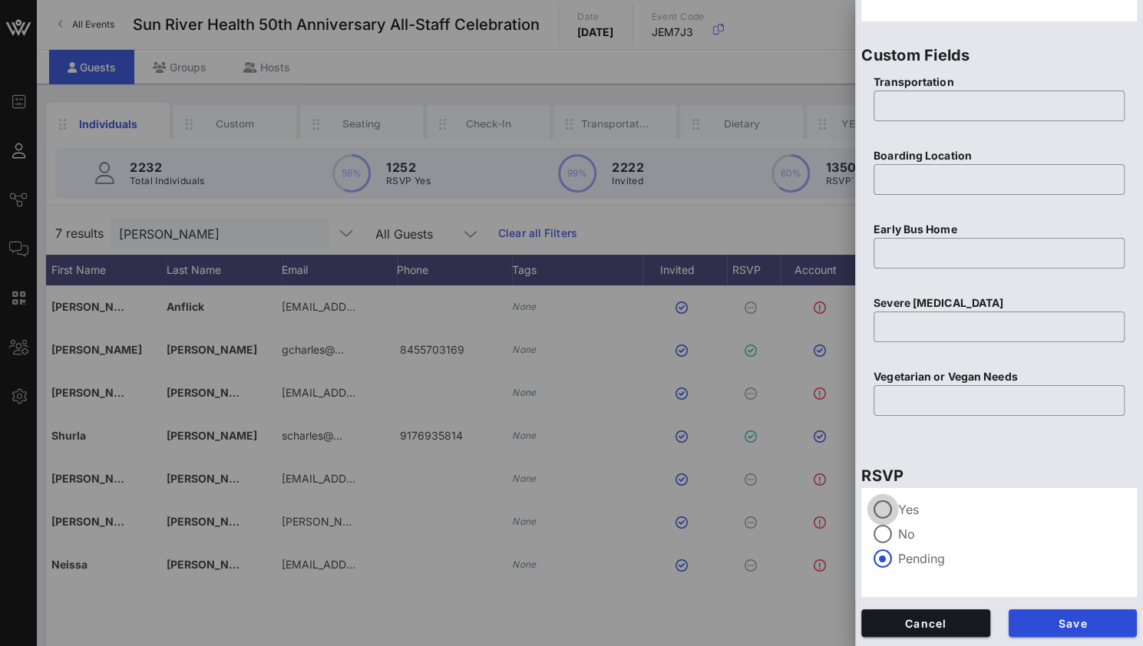
click at [883, 507] on div at bounding box center [883, 510] width 26 height 26
click at [1038, 618] on span "Save" at bounding box center [1073, 623] width 104 height 13
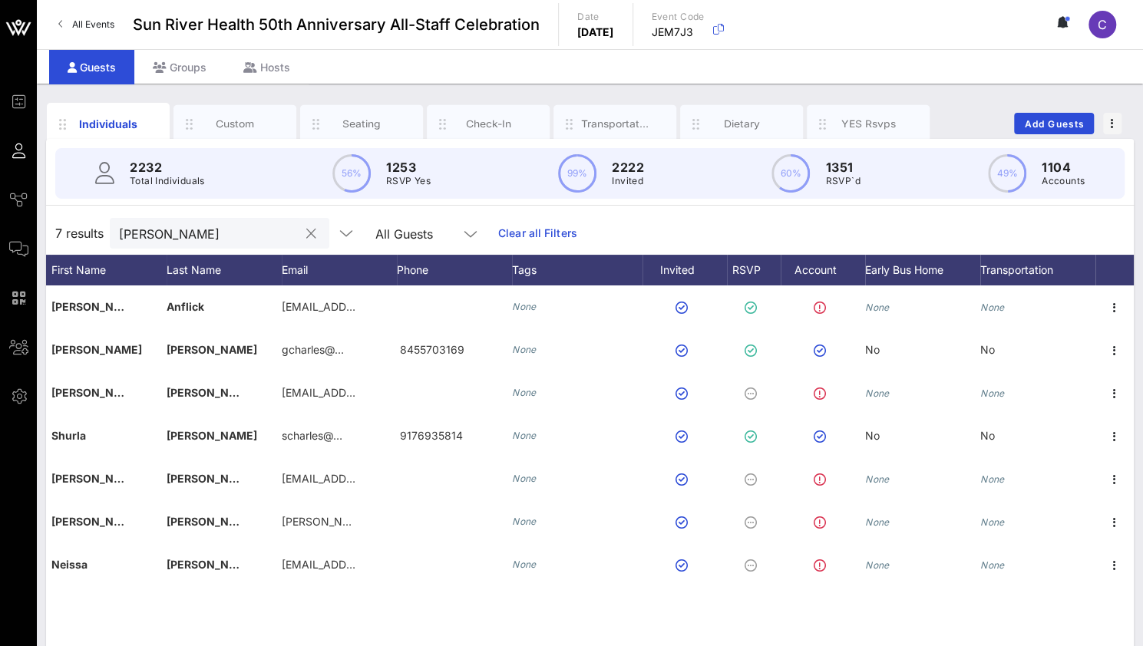
click at [168, 233] on input "[PERSON_NAME]" at bounding box center [209, 233] width 180 height 20
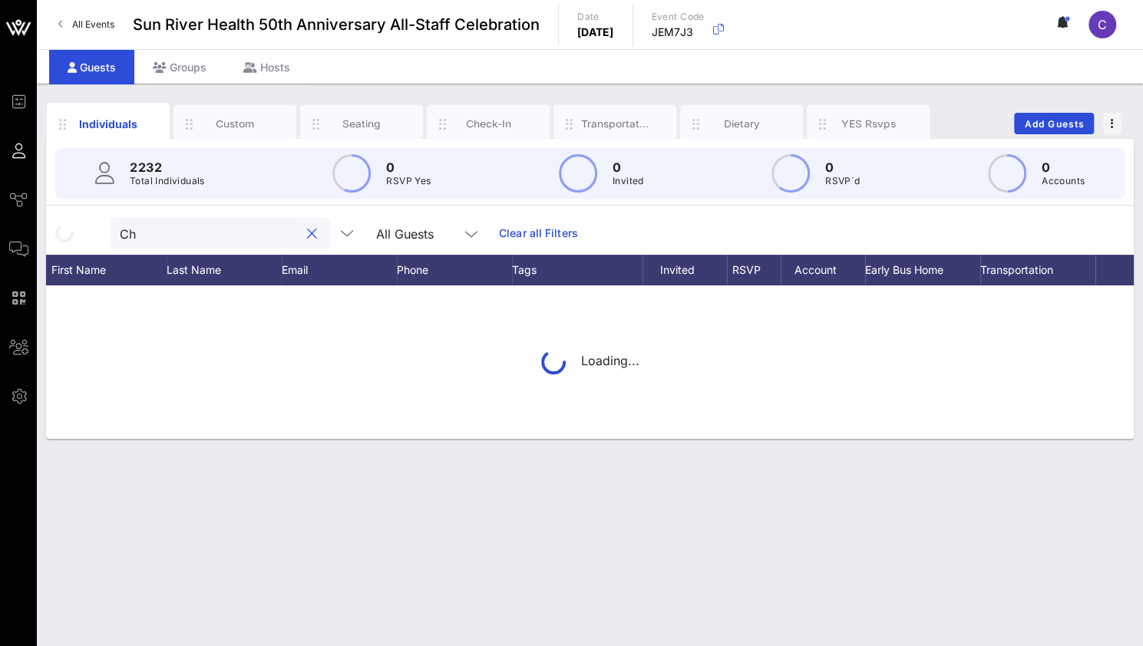
type input "C"
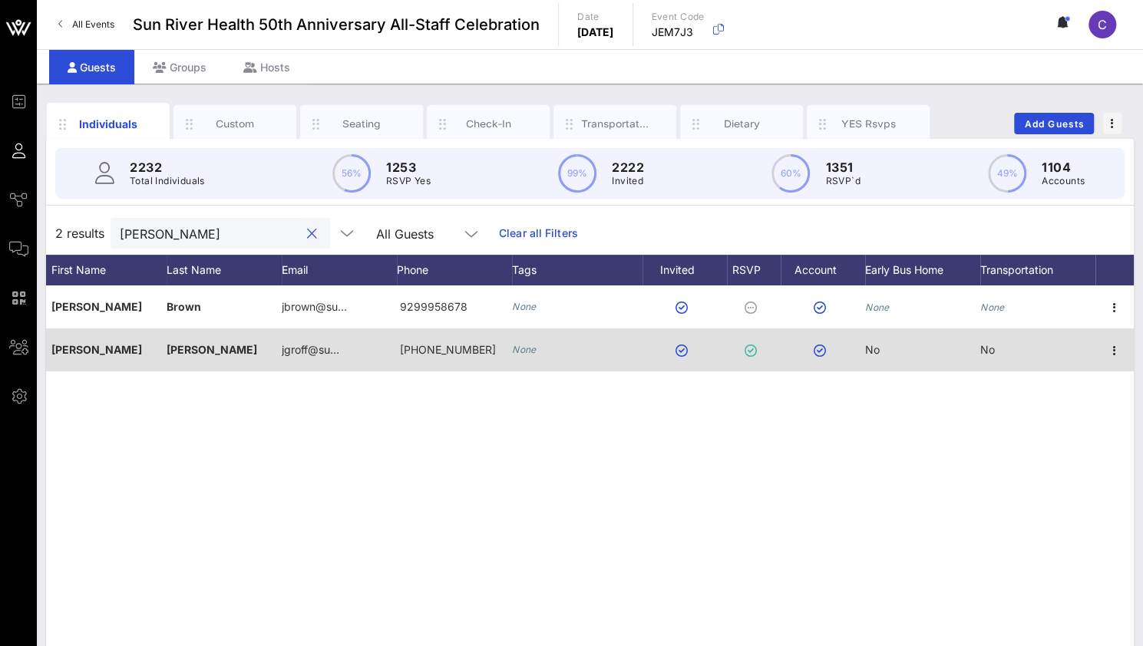
type input "[PERSON_NAME]"
click at [161, 354] on div "[PERSON_NAME]" at bounding box center [108, 349] width 115 height 43
click at [476, 344] on div "[PHONE_NUMBER]" at bounding box center [454, 349] width 115 height 43
click at [1110, 348] on icon "button" at bounding box center [1114, 351] width 18 height 18
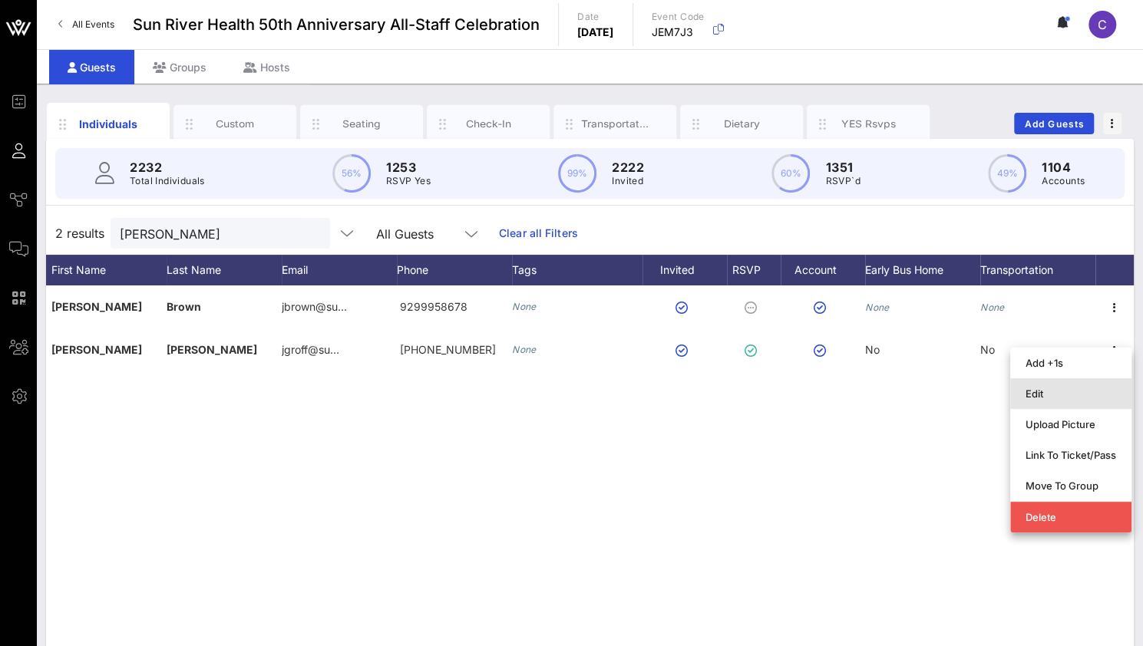
click at [1061, 392] on div "Edit" at bounding box center [1070, 394] width 91 height 12
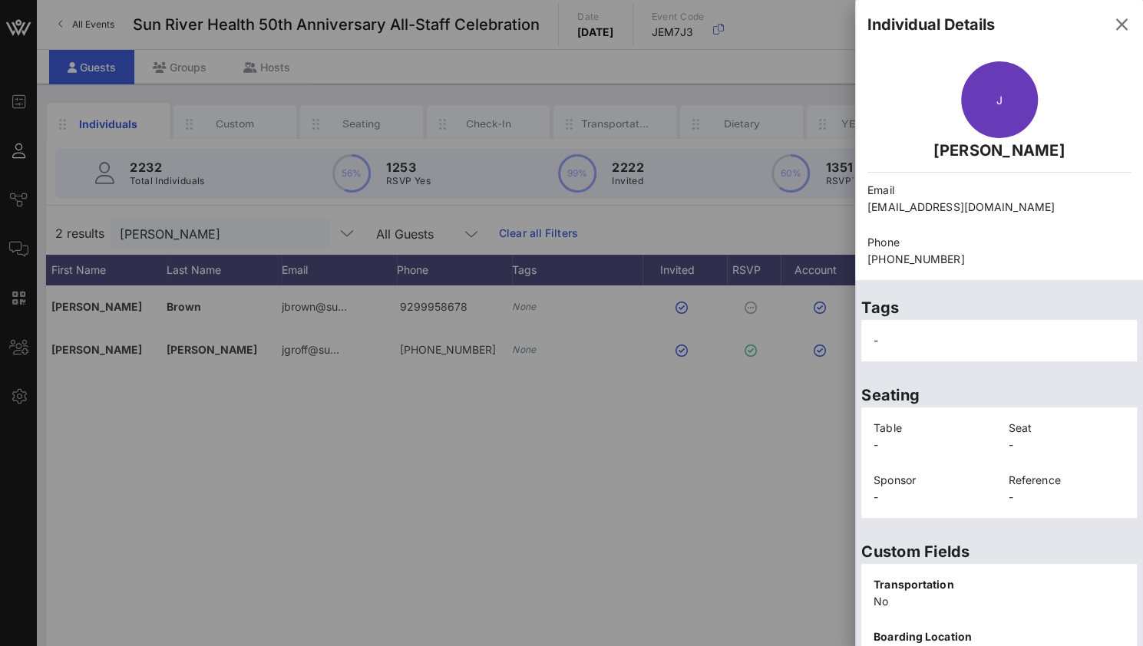
scroll to position [321, 0]
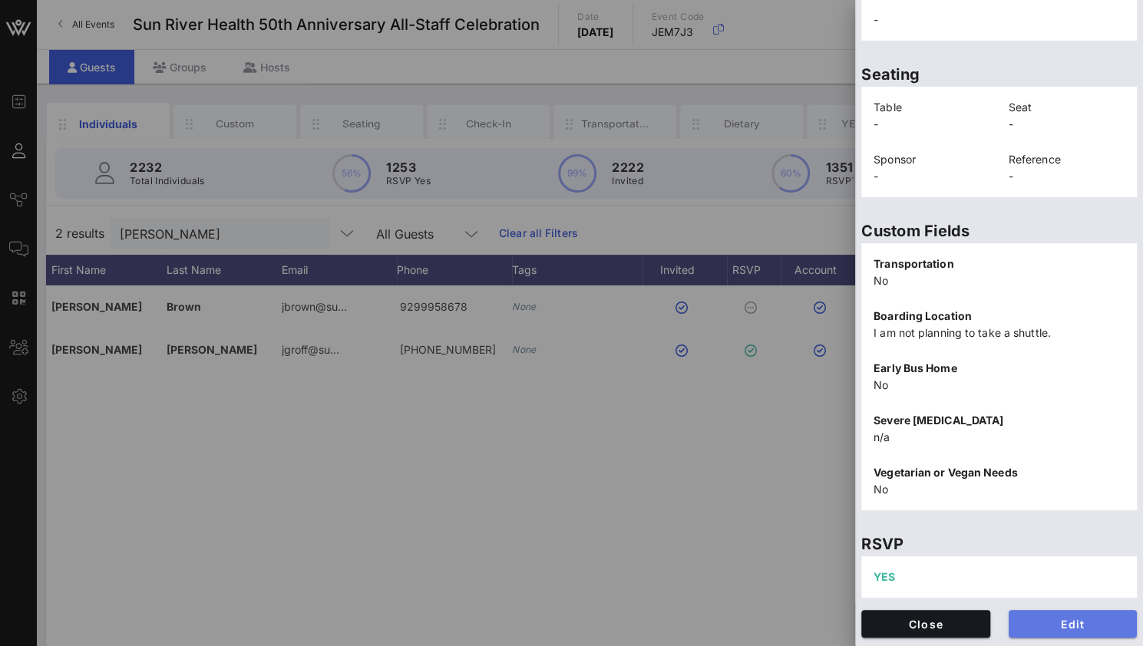
click at [1058, 622] on span "Edit" at bounding box center [1073, 624] width 104 height 13
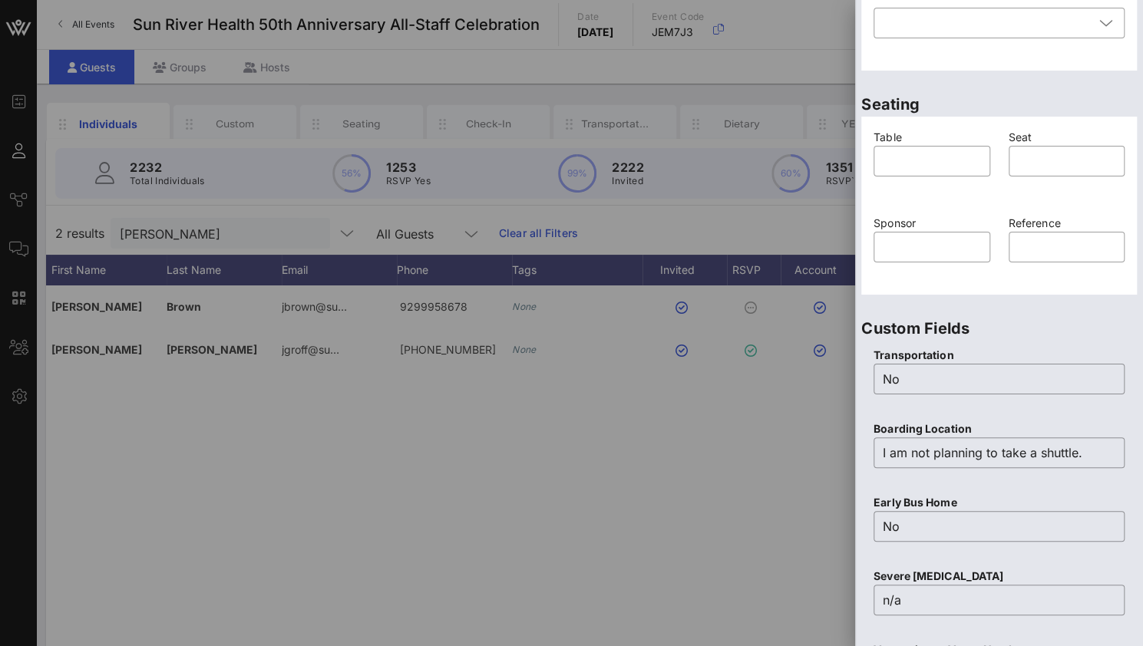
scroll to position [594, 0]
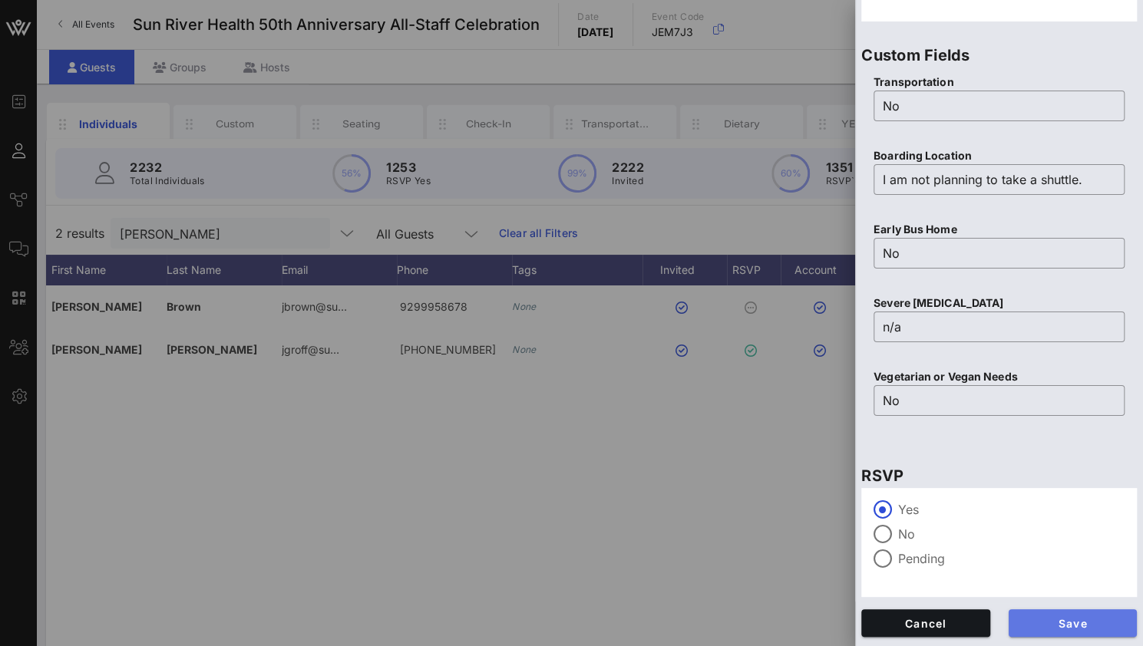
click at [1039, 621] on span "Save" at bounding box center [1073, 623] width 104 height 13
